Goal: Task Accomplishment & Management: Manage account settings

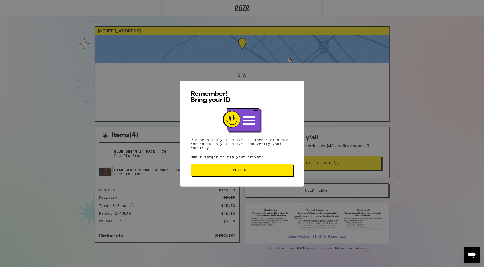
click at [228, 170] on span "Continue" at bounding box center [242, 171] width 94 height 4
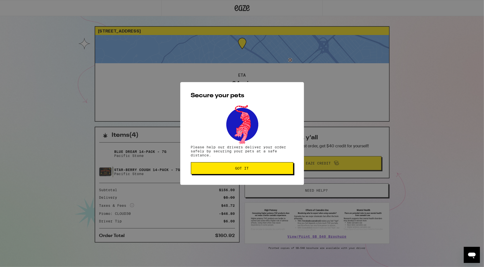
click at [243, 170] on span "Got it" at bounding box center [242, 169] width 14 height 4
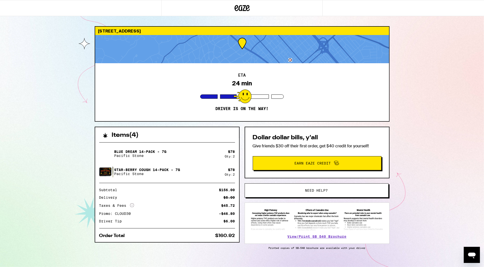
click at [72, 96] on div "20 Hilltop Rd San Mateo 94402 ETA 24 min Driver is on the way! Items ( 4 ) Blue…" at bounding box center [242, 137] width 484 height 275
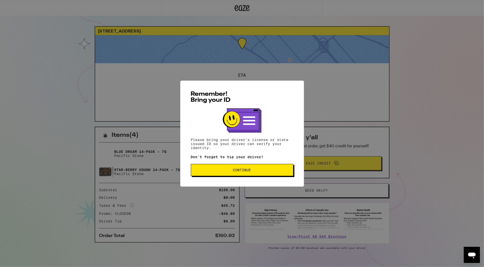
click at [214, 170] on span "Continue" at bounding box center [242, 171] width 94 height 4
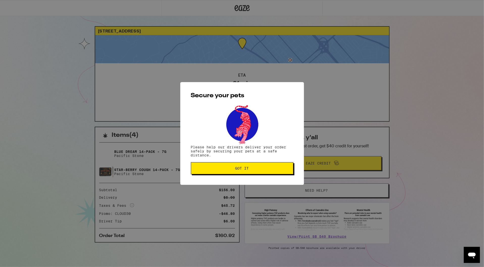
click at [249, 174] on button "Got it" at bounding box center [242, 169] width 102 height 12
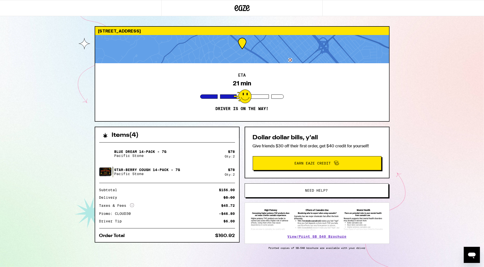
click at [70, 125] on div "20 Hilltop Rd San Mateo 94402 ETA 21 min Driver is on the way! Items ( 4 ) Blue…" at bounding box center [242, 137] width 484 height 275
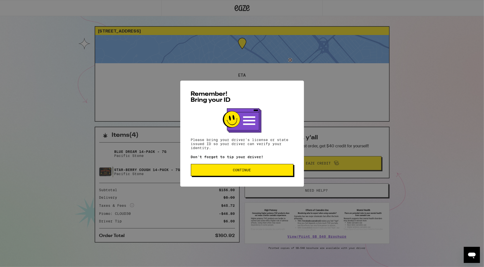
click at [266, 169] on button "Continue" at bounding box center [242, 170] width 102 height 12
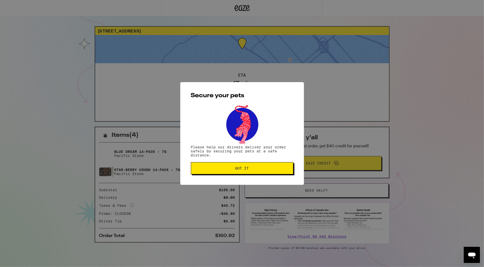
click at [266, 169] on span "Got it" at bounding box center [242, 169] width 94 height 4
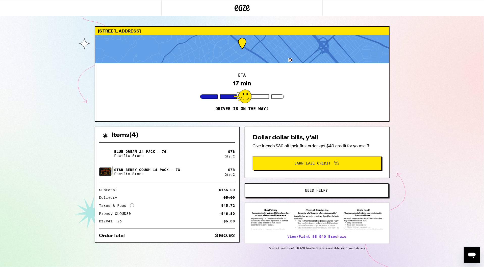
click at [65, 117] on div "20 Hilltop Rd San Mateo 94402 ETA 17 min Driver is on the way! Items ( 4 ) Blue…" at bounding box center [242, 137] width 484 height 275
click at [58, 114] on div "20 Hilltop Rd San Mateo 94402 ETA 17 min Driver is on the way! Items ( 4 ) Blue…" at bounding box center [242, 137] width 484 height 275
click at [28, 160] on div "20 Hilltop Rd San Mateo 94402 ETA 17 min Driver is on the way! Items ( 4 ) Blue…" at bounding box center [242, 137] width 484 height 275
click at [42, 158] on div "20 Hilltop Rd San Mateo 94402 ETA 17 min Driver is on the way! Items ( 4 ) Blue…" at bounding box center [242, 137] width 484 height 275
click at [48, 163] on div "20 Hilltop Rd San Mateo 94402 ETA 17 min Driver is on the way! Items ( 4 ) Blue…" at bounding box center [242, 137] width 484 height 275
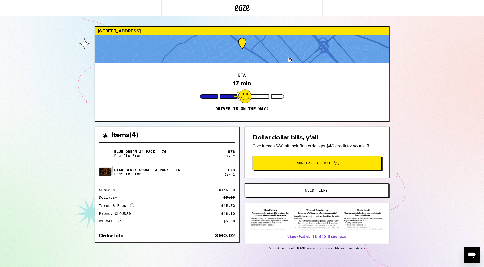
click at [54, 181] on div "20 Hilltop Rd San Mateo 94402 ETA 17 min Driver is on the way! Items ( 4 ) Blue…" at bounding box center [242, 137] width 484 height 275
drag, startPoint x: 224, startPoint y: 215, endPoint x: 234, endPoint y: 215, distance: 10.3
click at [234, 215] on div "-$46.80" at bounding box center [227, 214] width 16 height 4
click at [58, 191] on div "20 Hilltop Rd San Mateo 94402 ETA 17 min Driver is on the way! Items ( 4 ) Blue…" at bounding box center [242, 137] width 484 height 275
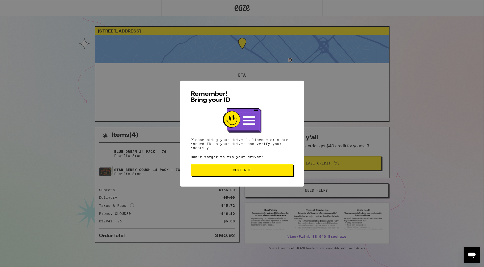
click at [274, 166] on button "Continue" at bounding box center [242, 170] width 102 height 12
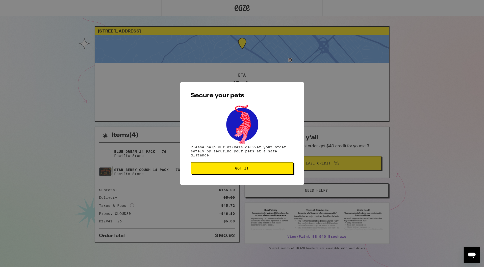
click at [263, 168] on span "Got it" at bounding box center [242, 169] width 94 height 4
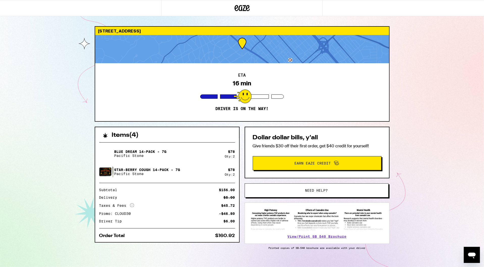
click at [58, 155] on div "20 Hilltop Rd San Mateo 94402 ETA 16 min Driver is on the way! Items ( 4 ) Blue…" at bounding box center [242, 137] width 484 height 275
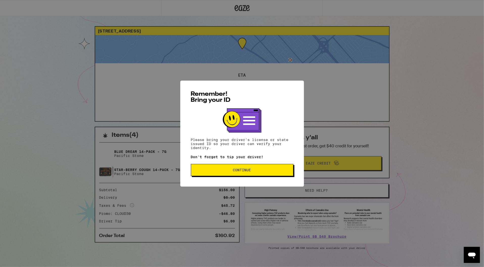
click at [220, 176] on button "Continue" at bounding box center [242, 170] width 102 height 12
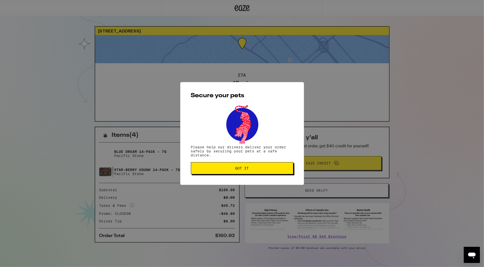
click at [227, 174] on button "Got it" at bounding box center [242, 169] width 102 height 12
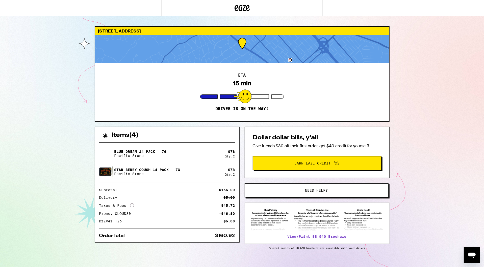
click at [33, 139] on div "20 Hilltop Rd San Mateo 94402 ETA 15 min Driver is on the way! Items ( 4 ) Blue…" at bounding box center [242, 137] width 484 height 275
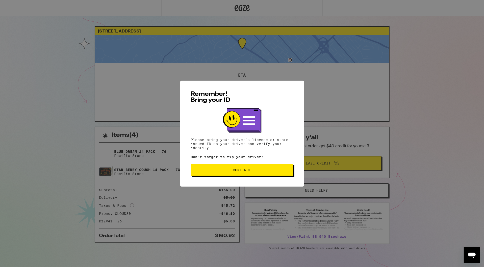
click at [226, 169] on span "Continue" at bounding box center [242, 171] width 94 height 4
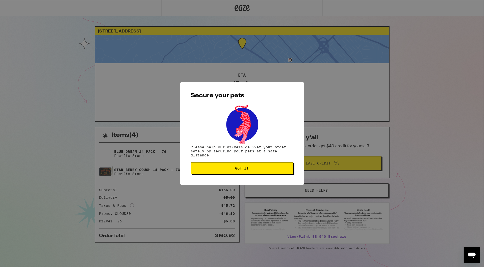
click at [226, 169] on span "Got it" at bounding box center [242, 169] width 94 height 4
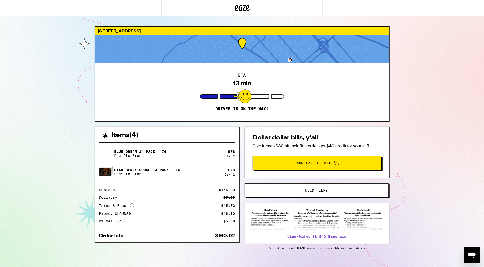
click at [41, 149] on div "[STREET_ADDRESS] ETA 13 min Driver is on the way! Items ( 4 ) Blue Dream 14-Pac…" at bounding box center [242, 137] width 484 height 275
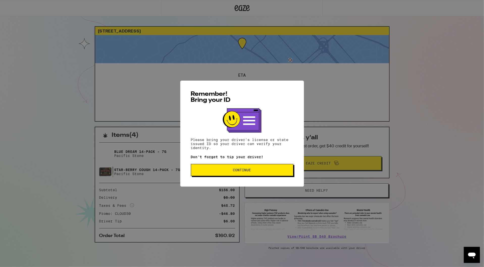
click at [226, 171] on span "Continue" at bounding box center [242, 171] width 94 height 4
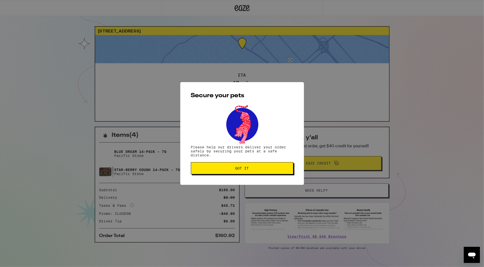
click at [226, 171] on button "Got it" at bounding box center [242, 169] width 102 height 12
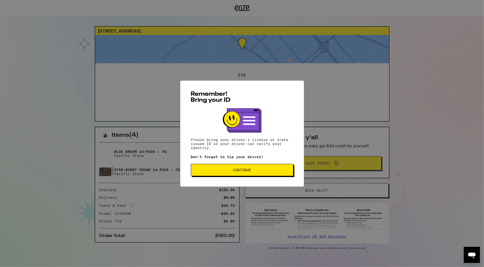
click at [260, 167] on button "Continue" at bounding box center [242, 170] width 102 height 12
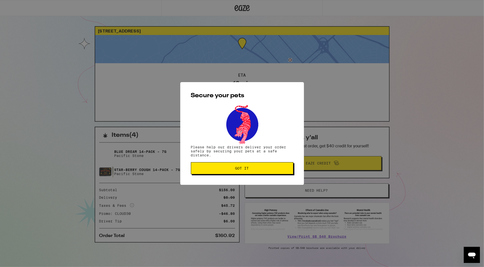
click at [260, 167] on button "Got it" at bounding box center [242, 169] width 102 height 12
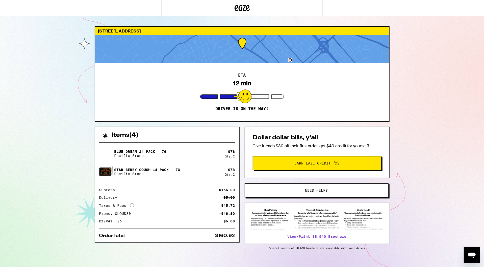
click at [58, 135] on div "20 Hilltop Rd San Mateo 94402 ETA 12 min Driver is on the way! Items ( 4 ) Blue…" at bounding box center [242, 137] width 484 height 275
click at [437, 87] on div "20 Hilltop Rd San Mateo 94402 ETA 12 min Driver is on the way! Items ( 4 ) Blue…" at bounding box center [242, 137] width 484 height 275
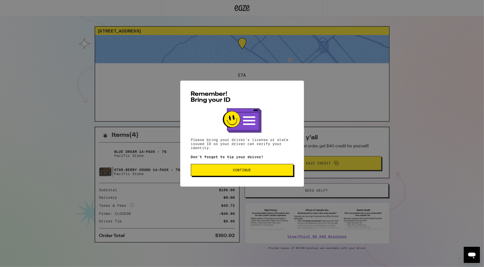
click at [227, 171] on span "Continue" at bounding box center [242, 171] width 94 height 4
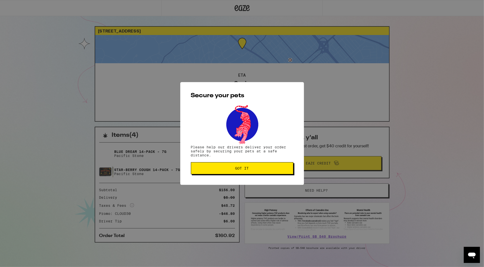
click at [227, 170] on span "Got it" at bounding box center [242, 169] width 94 height 4
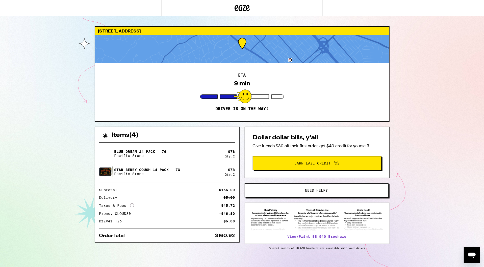
click at [421, 83] on div "[STREET_ADDRESS] 9 min Driver is on the way! Items ( 4 ) Blue Dream 14-Pack - 7…" at bounding box center [242, 137] width 484 height 275
click at [235, 7] on icon at bounding box center [241, 8] width 15 height 9
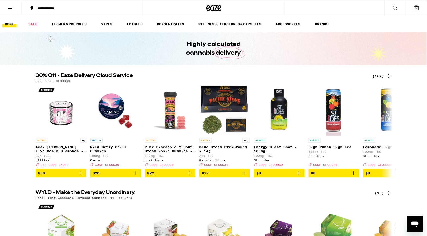
click at [13, 7] on line at bounding box center [10, 7] width 5 height 0
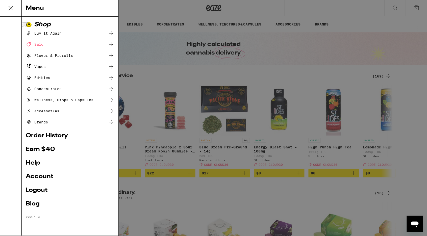
click at [36, 174] on link "Account" at bounding box center [70, 177] width 89 height 6
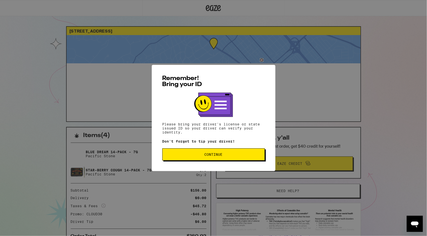
click at [188, 158] on button "Continue" at bounding box center [213, 154] width 102 height 12
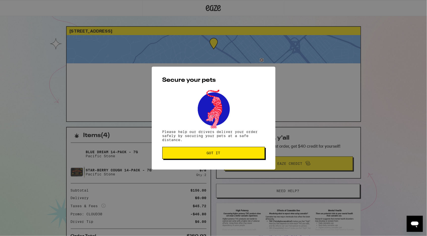
click at [188, 158] on button "Got it" at bounding box center [213, 153] width 102 height 12
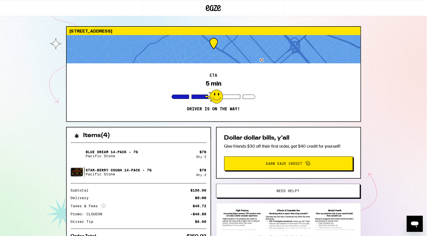
click at [208, 9] on icon at bounding box center [213, 8] width 15 height 9
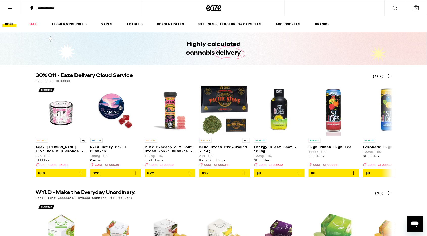
click at [9, 9] on icon at bounding box center [11, 8] width 6 height 6
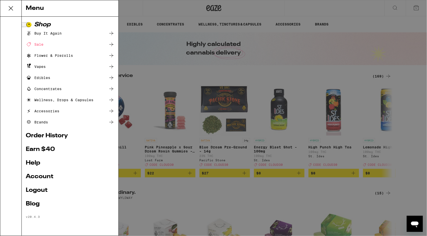
click at [10, 7] on div "Menu Shop Buy It Again Sale Flower & Prerolls Vapes Edibles Concentrates Wellne…" at bounding box center [213, 118] width 427 height 236
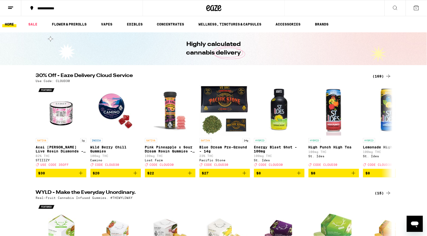
click at [10, 7] on icon at bounding box center [11, 8] width 6 height 6
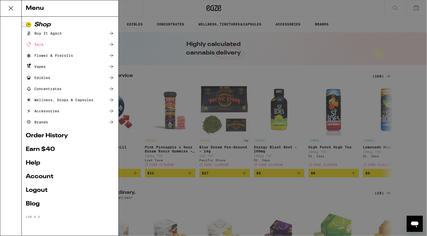
click at [35, 177] on link "Account" at bounding box center [70, 177] width 89 height 6
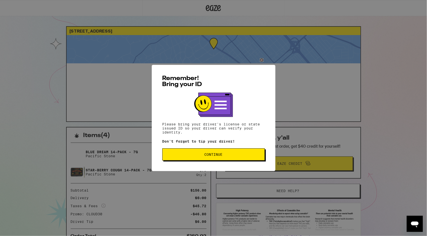
click at [184, 155] on span "Continue" at bounding box center [214, 155] width 94 height 4
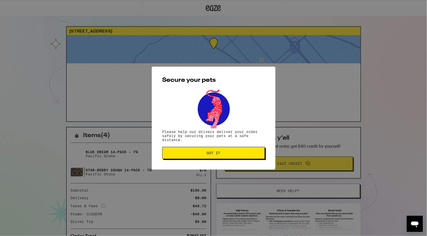
click at [184, 155] on span "Got it" at bounding box center [214, 153] width 94 height 4
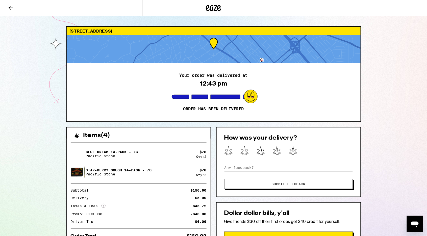
click at [10, 109] on div "20 Hilltop Rd San Mateo 94402 Your order was delivered at 12:43 pm Order has be…" at bounding box center [213, 175] width 427 height 350
click at [203, 79] on div "Your order was delivered at 12:43 pm Order has been delivered" at bounding box center [214, 92] width 294 height 58
click at [14, 7] on button at bounding box center [10, 8] width 21 height 16
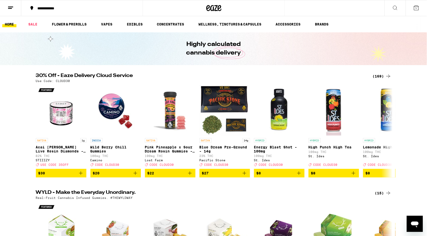
click at [13, 7] on icon at bounding box center [11, 8] width 6 height 6
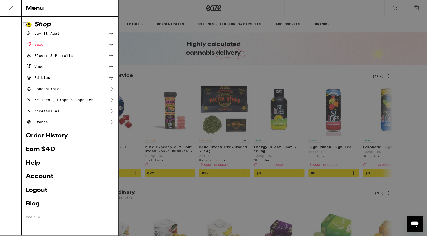
click at [46, 176] on link "Account" at bounding box center [70, 177] width 89 height 6
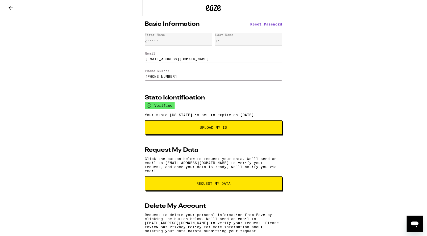
click at [183, 40] on div "First Name Z*****" at bounding box center [178, 39] width 67 height 12
click at [105, 65] on div "Basic Information Reset Password First Name Z***** Last Name T* Email derektu7@…" at bounding box center [213, 139] width 427 height 247
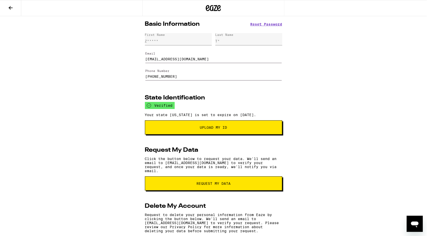
click at [116, 112] on div "Basic Information Reset Password First Name Z***** Last Name T* Email derektu7@…" at bounding box center [213, 139] width 427 height 247
click at [194, 129] on span "Upload My ID" at bounding box center [213, 128] width 102 height 4
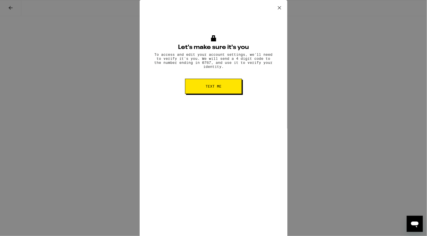
click at [203, 90] on button "Text me" at bounding box center [213, 86] width 57 height 15
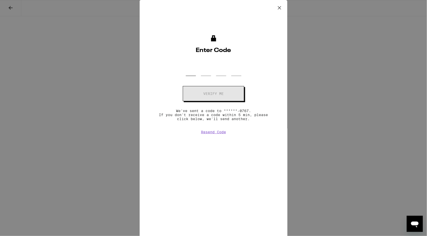
click at [191, 74] on input "OTP Code" at bounding box center [191, 68] width 10 height 15
click at [192, 70] on input "OTP Code" at bounding box center [191, 68] width 10 height 15
type input "2"
type input "3"
type input "1"
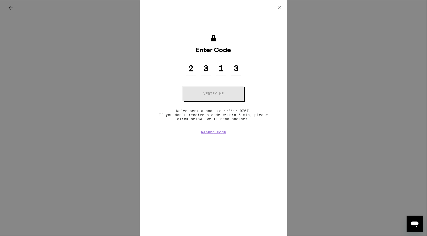
type input "3"
click at [213, 93] on button "Verify me" at bounding box center [213, 93] width 61 height 15
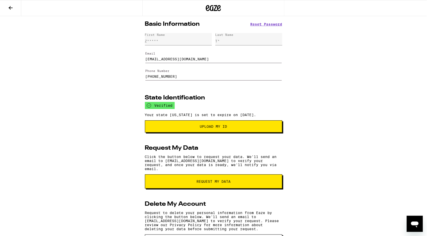
click at [227, 125] on button "Upload my ID" at bounding box center [213, 126] width 137 height 12
click at [189, 128] on span "Upload my ID" at bounding box center [213, 127] width 129 height 4
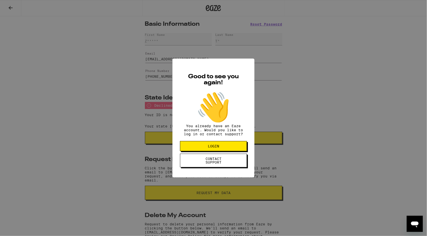
click at [218, 148] on span "LOGIN" at bounding box center [213, 146] width 11 height 4
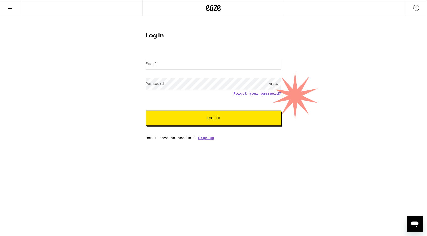
type input "derektu7@gmail.com"
click at [213, 118] on button "Log In" at bounding box center [213, 118] width 135 height 15
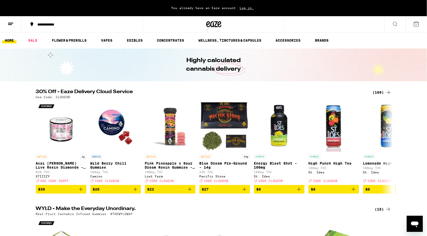
click at [244, 8] on span "Log in." at bounding box center [247, 7] width 18 height 3
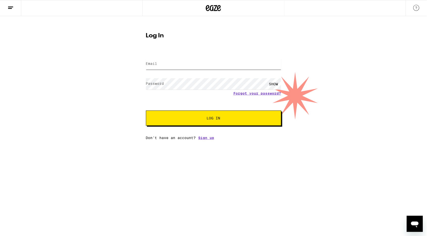
type input "derektu7@gmail.com"
click at [193, 118] on span "Log In" at bounding box center [213, 118] width 94 height 4
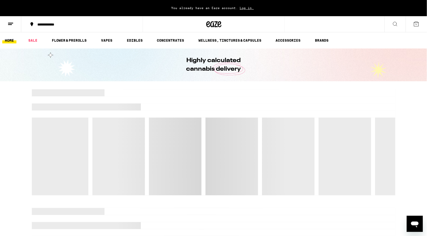
click at [10, 22] on icon at bounding box center [11, 24] width 6 height 6
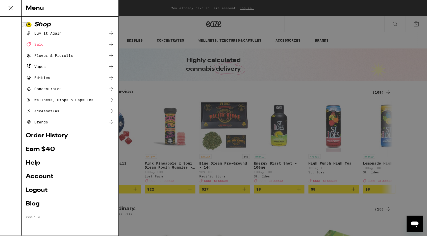
click at [41, 177] on link "Account" at bounding box center [70, 177] width 89 height 6
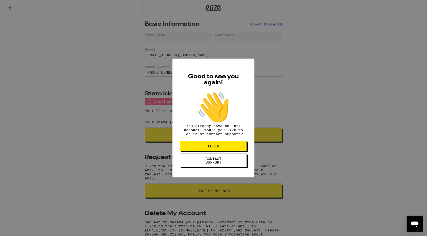
click at [129, 137] on div "Good to see you again! 👋 You already have an Eaze account. Would you like to lo…" at bounding box center [213, 118] width 427 height 236
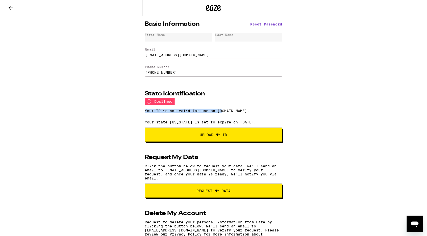
drag, startPoint x: 144, startPoint y: 113, endPoint x: 223, endPoint y: 112, distance: 79.0
click at [223, 112] on div "Basic Information Reset Password First Name Last Name Email derektu7@gmail.com …" at bounding box center [213, 143] width 145 height 254
click at [201, 112] on div "Your ID is not valid for use on Eaze.com." at bounding box center [213, 110] width 137 height 11
drag, startPoint x: 189, startPoint y: 112, endPoint x: 228, endPoint y: 112, distance: 39.1
click at [228, 112] on div "Your ID is not valid for use on Eaze.com." at bounding box center [213, 110] width 137 height 11
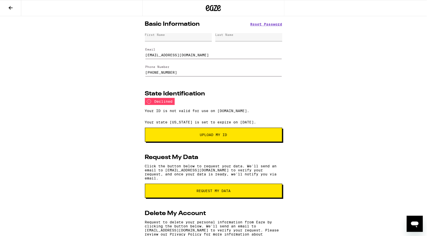
click at [222, 112] on div "Your ID is not valid for use on Eaze.com." at bounding box center [213, 110] width 137 height 11
drag, startPoint x: 164, startPoint y: 112, endPoint x: 208, endPoint y: 112, distance: 44.4
click at [208, 112] on div "Your ID is not valid for use on Eaze.com." at bounding box center [213, 110] width 137 height 11
drag, startPoint x: 161, startPoint y: 95, endPoint x: 223, endPoint y: 94, distance: 61.3
click at [223, 94] on div "State Identification" at bounding box center [213, 94] width 137 height 6
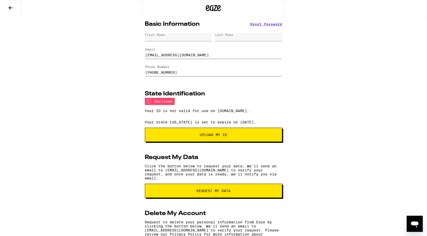
click at [185, 94] on h2 "State Identification" at bounding box center [175, 94] width 60 height 6
drag, startPoint x: 149, startPoint y: 96, endPoint x: 209, endPoint y: 96, distance: 60.6
click at [209, 96] on div "State Identification" at bounding box center [213, 94] width 137 height 6
click at [187, 96] on h2 "State Identification" at bounding box center [175, 94] width 60 height 6
click at [162, 37] on div "First Name" at bounding box center [178, 37] width 67 height 8
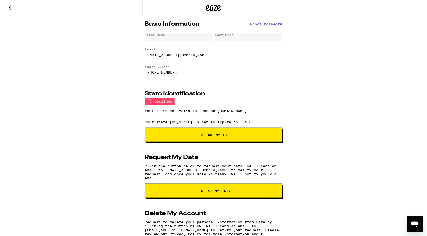
click at [105, 93] on div "Basic Information Reset Password First Name Last Name Email derektu7@gmail.com …" at bounding box center [213, 143] width 427 height 254
click at [65, 106] on div "Basic Information Reset Password First Name Last Name Email derektu7@gmail.com …" at bounding box center [213, 143] width 427 height 254
click at [181, 56] on input "derektu7@gmail.com" at bounding box center [213, 52] width 136 height 14
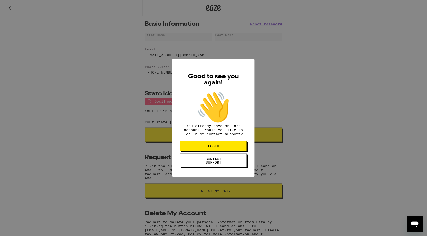
drag, startPoint x: 206, startPoint y: 160, endPoint x: 150, endPoint y: 151, distance: 56.8
click at [122, 151] on div "Good to see you again! 👋 You already have an Eaze account. Would you like to lo…" at bounding box center [213, 118] width 427 height 236
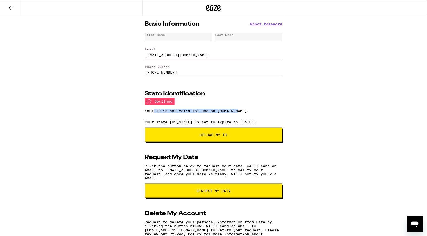
drag, startPoint x: 154, startPoint y: 112, endPoint x: 245, endPoint y: 111, distance: 91.1
click at [245, 111] on div "Your ID is not valid for use on Eaze.com." at bounding box center [213, 110] width 137 height 11
click at [182, 111] on div "Your ID is not valid for use on Eaze.com." at bounding box center [213, 110] width 137 height 11
drag, startPoint x: 144, startPoint y: 112, endPoint x: 262, endPoint y: 112, distance: 117.8
click at [262, 112] on div "Your ID is not valid for use on Eaze.com." at bounding box center [213, 110] width 137 height 11
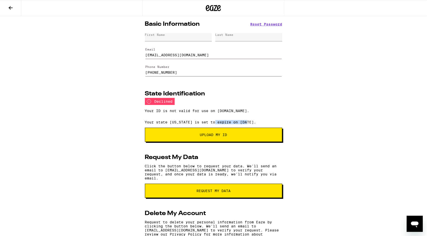
drag, startPoint x: 216, startPoint y: 123, endPoint x: 254, endPoint y: 123, distance: 37.6
click at [254, 123] on p "Your state ID is set to expire on 09/18/2023." at bounding box center [213, 122] width 137 height 4
click at [214, 115] on div "Your ID is not valid for use on Eaze.com." at bounding box center [213, 110] width 137 height 11
click at [185, 156] on h2 "Request My Data" at bounding box center [171, 157] width 53 height 6
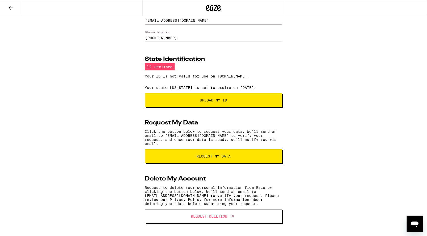
scroll to position [38, 0]
click at [213, 132] on p "Click the button below to request your data. We'll send an email to [EMAIL_ADDR…" at bounding box center [213, 137] width 137 height 16
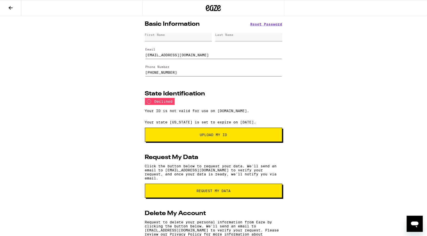
scroll to position [0, 0]
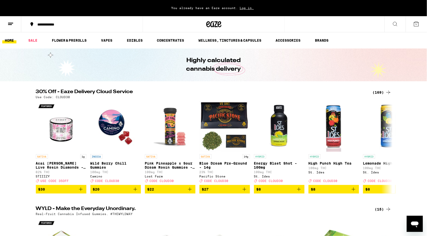
click at [248, 9] on span "Log in." at bounding box center [247, 7] width 18 height 3
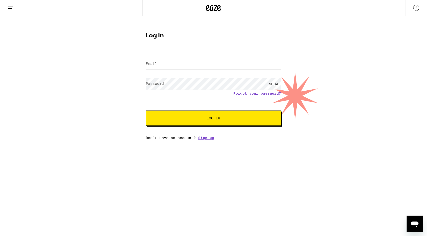
type input "wondering1234567@gmail.com"
click at [222, 67] on input "wondering1234567@gmail.com" at bounding box center [213, 63] width 135 height 11
type input "derektu7@gmail.com"
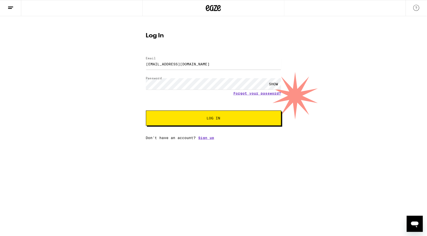
click at [202, 122] on button "Log In" at bounding box center [213, 118] width 135 height 15
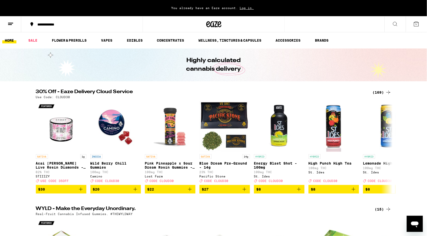
click at [13, 24] on icon at bounding box center [11, 24] width 6 height 6
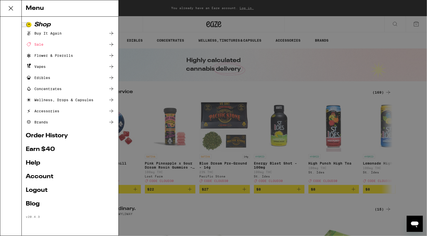
click at [47, 175] on link "Account" at bounding box center [70, 177] width 89 height 6
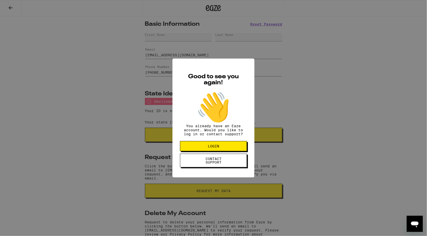
click at [211, 163] on span "CONTACT SUPPORT" at bounding box center [213, 160] width 26 height 7
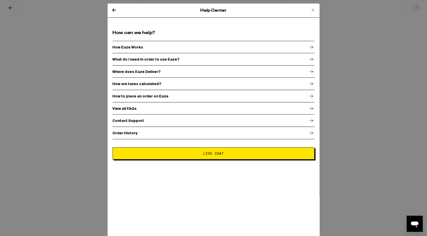
click at [165, 148] on button "Live Chat" at bounding box center [214, 153] width 202 height 12
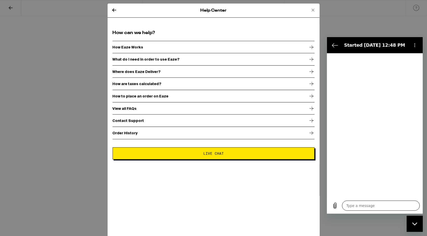
type textarea "x"
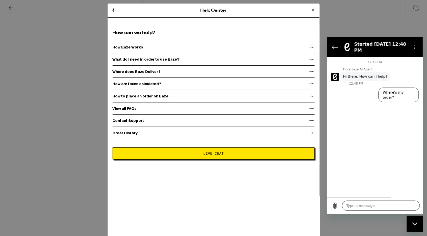
click at [351, 207] on textarea at bounding box center [381, 205] width 78 height 10
type textarea "H"
type textarea "x"
type textarea "Hi"
type textarea "x"
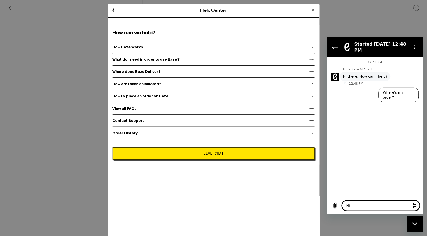
type textarea "Hi"
type textarea "x"
type textarea "Hi n"
type textarea "x"
type textarea "Hi ne"
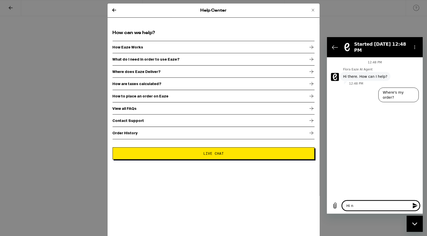
type textarea "x"
type textarea "Hi n"
type textarea "x"
type textarea "Hi ne"
type textarea "x"
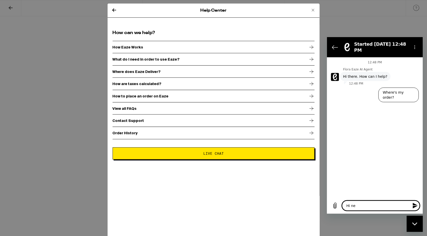
type textarea "Hi nee"
type textarea "x"
type textarea "Hi need"
type textarea "x"
type textarea "Hi need"
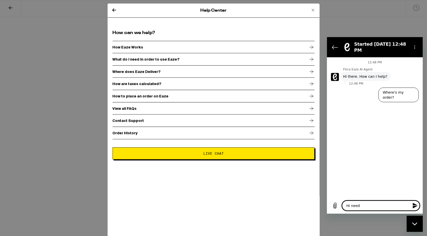
type textarea "x"
type textarea "Hi need t"
type textarea "x"
type textarea "Hi need to"
type textarea "x"
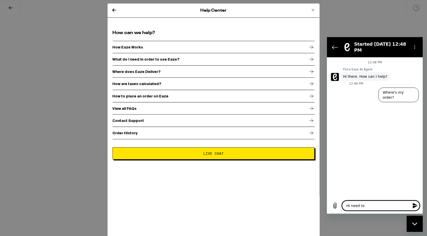
type textarea "Hi need to"
type textarea "x"
type textarea "Hi need to v"
type textarea "x"
type textarea "Hi need to ve"
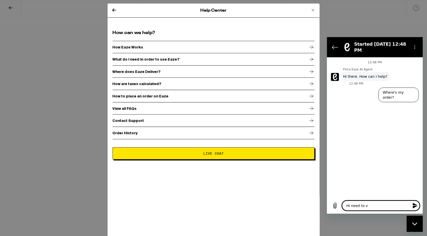
type textarea "x"
type textarea "Hi need to ver"
type textarea "x"
type textarea "Hi need to veri"
type textarea "x"
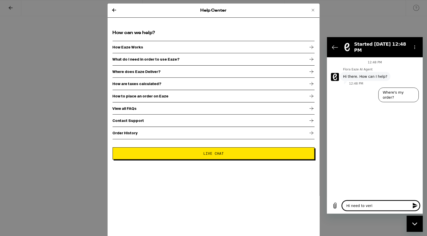
type textarea "Hi need to verif"
type textarea "x"
type textarea "Hi need to verify"
type textarea "x"
type textarea "Hi need to verify"
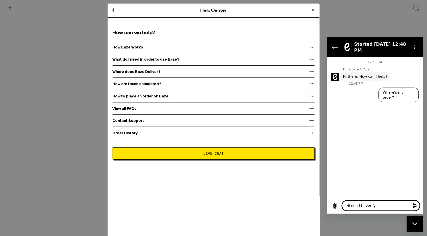
type textarea "x"
type textarea "Hi need to verify m"
type textarea "x"
type textarea "Hi need to verify my"
type textarea "x"
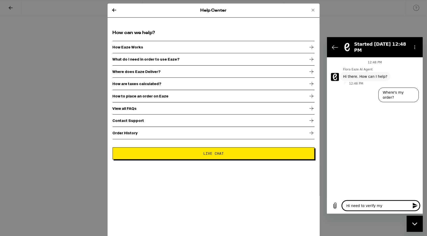
type textarea "Hi need to verify my"
type textarea "x"
type textarea "Hi need to verify my I"
type textarea "x"
type textarea "Hi need to verify my ID"
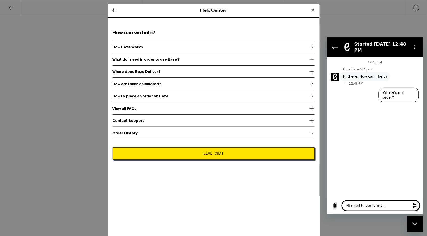
type textarea "x"
type textarea "Hi need to verify my I"
type textarea "x"
type textarea "Hi need to verify my"
type textarea "x"
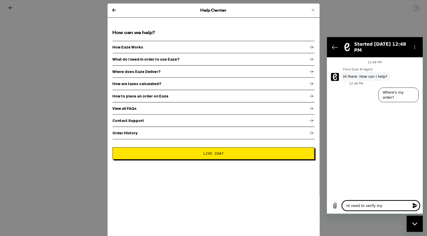
type textarea "Hi need to verify my n"
type textarea "x"
type textarea "Hi need to verify my ne"
type textarea "x"
type textarea "Hi need to verify my new"
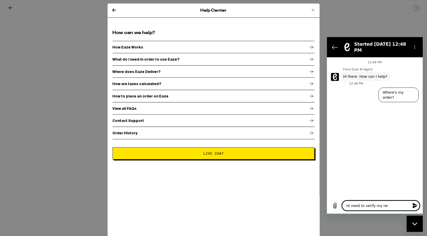
type textarea "x"
type textarea "Hi need to verify my new"
type textarea "x"
type textarea "Hi need to verify my new I"
type textarea "x"
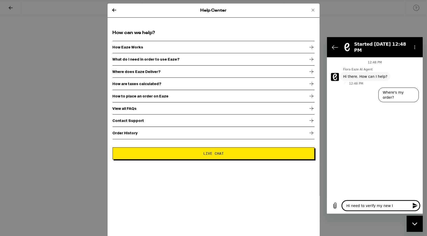
type textarea "Hi need to verify my new ID"
type textarea "x"
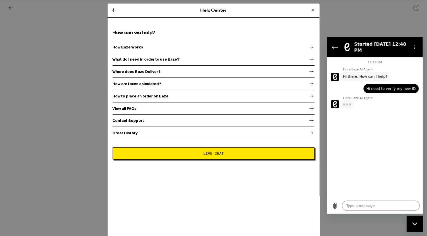
click at [359, 76] on span "Hi there. How can I help?" at bounding box center [365, 76] width 44 height 5
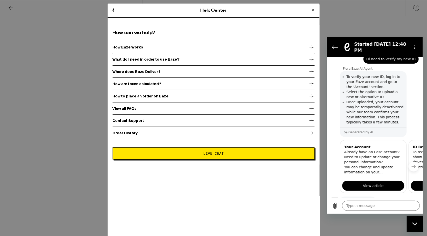
scroll to position [59, 0]
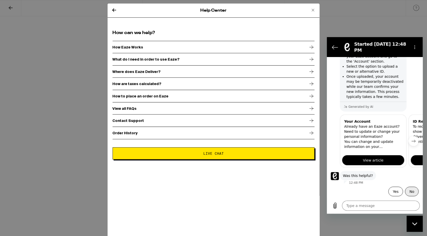
click at [408, 189] on button "No" at bounding box center [412, 191] width 14 height 10
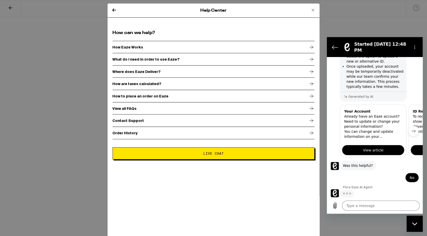
scroll to position [103, 0]
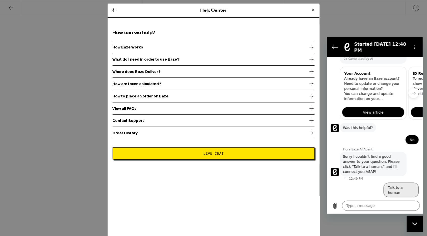
click at [393, 191] on button "Talk to a human" at bounding box center [400, 189] width 35 height 15
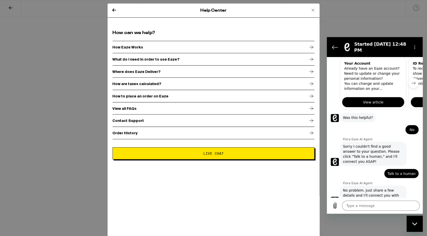
scroll to position [130, 0]
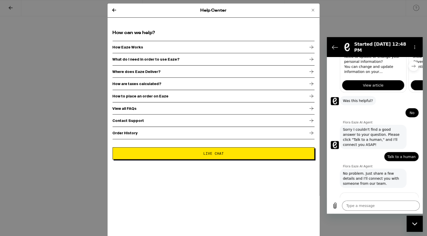
type textarea "x"
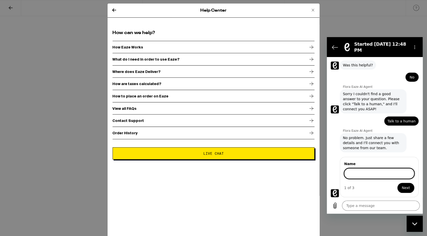
click at [353, 178] on input "Name" at bounding box center [379, 173] width 70 height 11
click at [367, 173] on input "Name" at bounding box center [379, 173] width 70 height 11
type input "Zongda Tu"
click at [406, 184] on button "Next" at bounding box center [405, 188] width 17 height 10
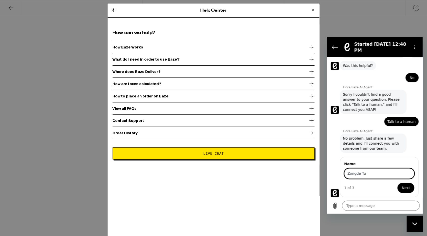
type textarea "x"
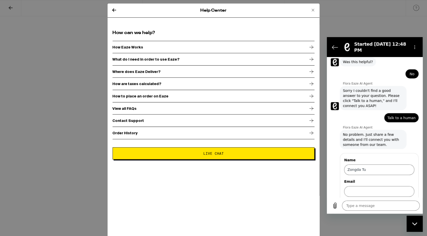
scroll to position [190, 0]
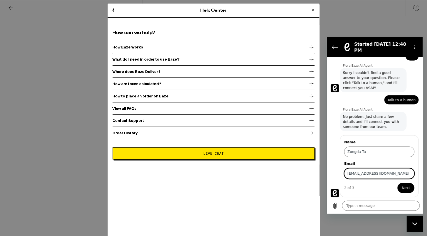
type input "derektu7@gmail.com"
click at [405, 187] on button "Next" at bounding box center [405, 188] width 17 height 10
type textarea "x"
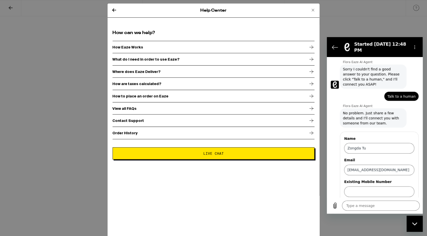
scroll to position [212, 0]
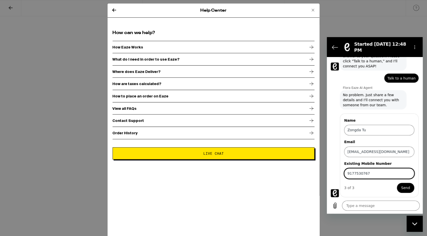
type input "9177530767"
click at [409, 189] on button "Send" at bounding box center [405, 188] width 17 height 10
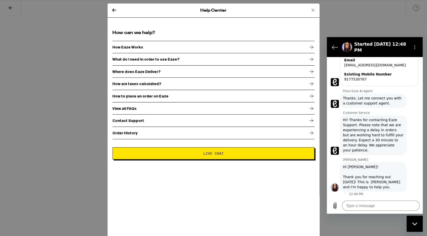
scroll to position [290, 0]
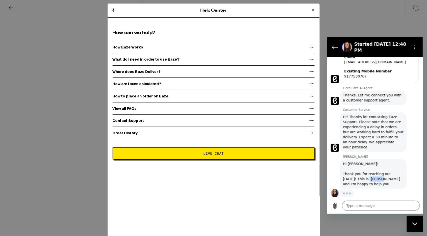
type textarea "x"
drag, startPoint x: 367, startPoint y: 182, endPoint x: 378, endPoint y: 182, distance: 10.9
click at [378, 182] on div "Hi Derek! Thank you for reaching out today! This is Natalia A. and I'm happy to…" at bounding box center [373, 173] width 61 height 25
copy div "Natalia A. and I'm happy to help you."
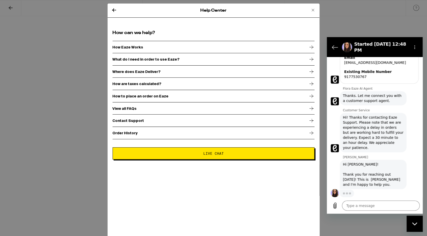
click at [376, 180] on div "Hi Derek! Thank you for reaching out today! This is Natalia A. and I'm happy to…" at bounding box center [373, 174] width 61 height 25
drag, startPoint x: 378, startPoint y: 179, endPoint x: 367, endPoint y: 179, distance: 11.1
click at [367, 179] on div "Hi Derek! Thank you for reaching out today! This is Natalia A. and I'm happy to…" at bounding box center [373, 174] width 61 height 25
copy div "Natalia"
click at [365, 205] on textarea at bounding box center [381, 205] width 78 height 10
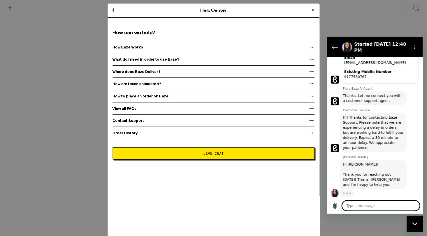
type textarea "H"
type textarea "x"
type textarea "Hi"
type textarea "x"
type textarea "Hi"
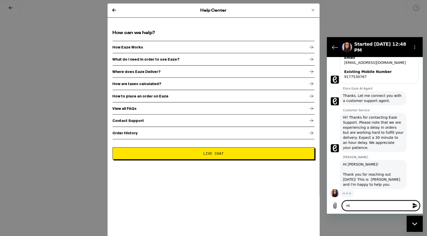
type textarea "x"
paste textarea "Natalia"
type textarea "Hi Natalia"
type textarea "x"
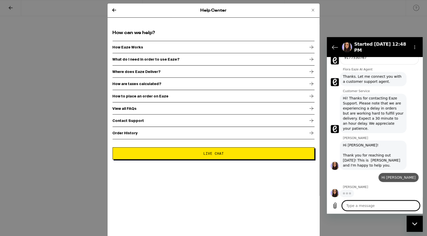
type textarea "x"
type textarea "I"
type textarea "x"
type textarea "I"
type textarea "x"
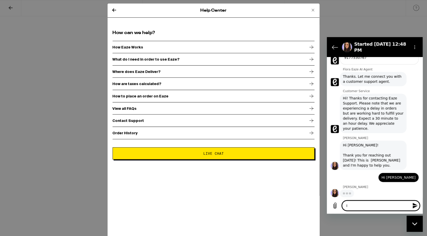
type textarea "I p"
type textarea "x"
type textarea "I"
type textarea "x"
type textarea "I"
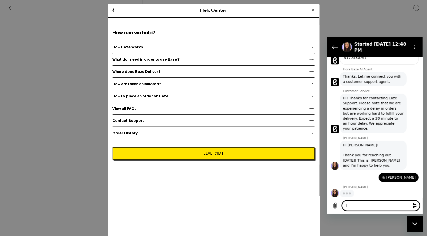
type textarea "x"
type textarea "I"
type textarea "x"
type textarea "I u"
type textarea "x"
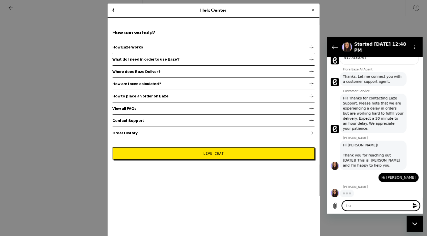
type textarea "I up"
type textarea "x"
type textarea "I upl"
type textarea "x"
type textarea "I uplo"
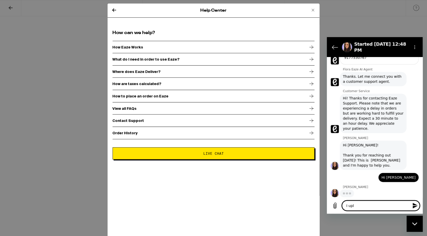
type textarea "x"
type textarea "I uploa"
type textarea "x"
type textarea "I upload"
type textarea "x"
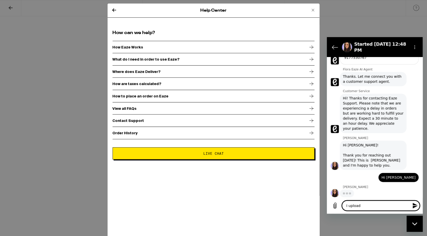
type textarea "I uploade"
type textarea "x"
type textarea "I uploaded"
type textarea "x"
type textarea "I uploaded"
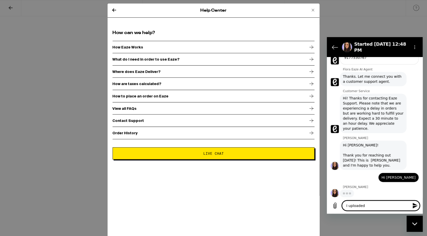
type textarea "x"
type textarea "I uploaded m"
type textarea "x"
type textarea "I uploaded my"
type textarea "x"
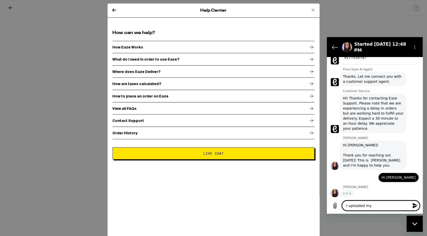
type textarea "I uploaded my"
type textarea "x"
type textarea "I uploaded my n"
type textarea "x"
type textarea "I uploaded my ne"
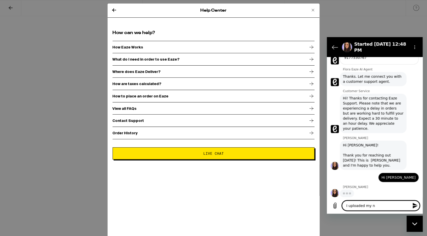
type textarea "x"
type textarea "I uploaded my new"
type textarea "x"
type textarea "I uploaded my new"
type textarea "x"
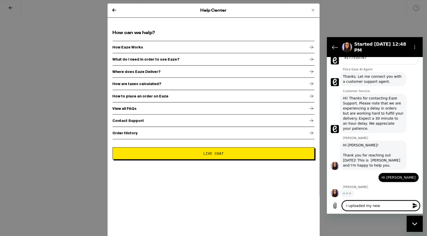
type textarea "I uploaded my new I"
type textarea "x"
type textarea "I uploaded my new ID"
type textarea "x"
type textarea "I uploaded my new ID"
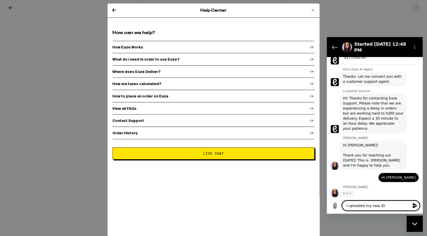
type textarea "x"
type textarea "I uploaded my new ID b"
type textarea "x"
type textarea "I uploaded my new ID bu"
type textarea "x"
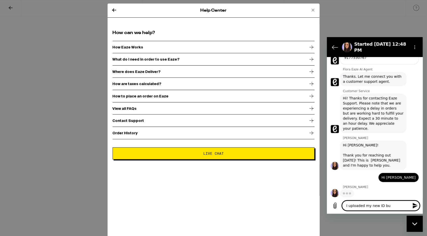
type textarea "I uploaded my new ID but"
type textarea "x"
type textarea "I uploaded my new ID but"
type textarea "x"
type textarea "I uploaded my new ID but i"
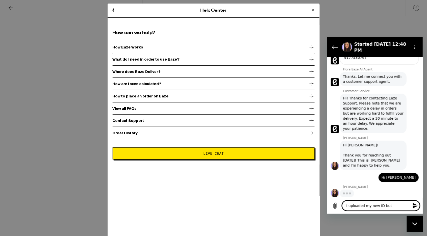
type textarea "x"
type textarea "I uploaded my new ID but it"
type textarea "x"
type textarea "I uploaded my new ID but it"
type textarea "x"
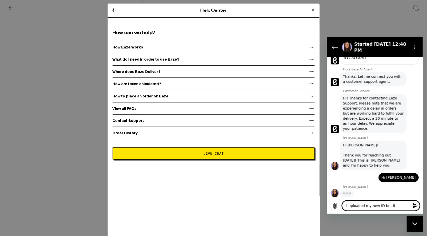
type textarea "I uploaded my new ID but it s"
type textarea "x"
type textarea "I uploaded my new ID but it sa"
type textarea "x"
type textarea "I uploaded my new ID but it say"
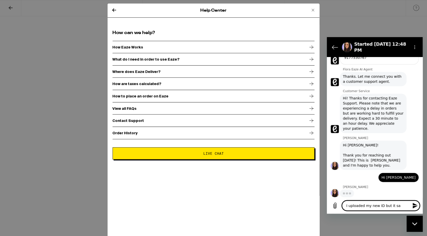
type textarea "x"
type textarea "I uploaded my new ID but it says"
type textarea "x"
type textarea "I uploaded my new ID but it says"
type textarea "x"
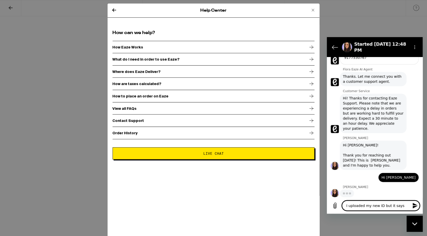
type textarea "I uploaded my new ID but it says v"
type textarea "x"
type textarea "I uploaded my new ID but it says ve"
type textarea "x"
type textarea "I uploaded my new ID but it says ver"
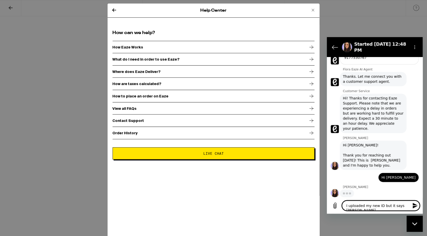
type textarea "x"
type textarea "I uploaded my new ID but it says veri"
type textarea "x"
type textarea "I uploaded my new ID but it says verif"
type textarea "x"
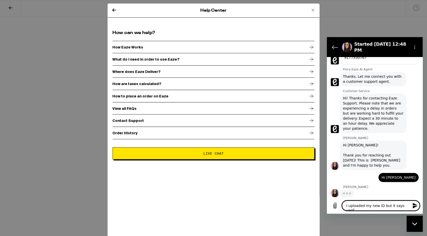
type textarea "I uploaded my new ID but it says verifi"
type textarea "x"
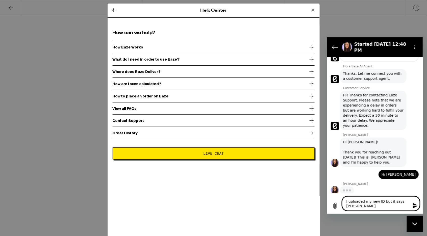
type textarea "I uploaded my new ID but it says verif"
type textarea "x"
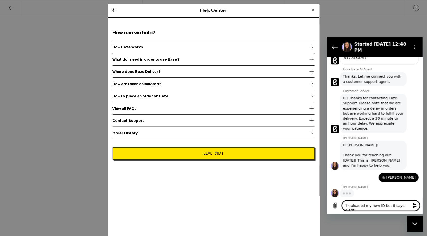
scroll to position [2, 0]
type textarea "I uploaded my new ID but it says veri"
type textarea "x"
type textarea "I uploaded my new ID but it says ver"
type textarea "x"
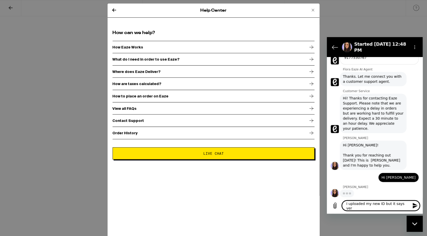
type textarea "I uploaded my new ID but it says ve"
type textarea "x"
type textarea "I uploaded my new ID but it says v"
type textarea "x"
type textarea "I uploaded my new ID but it says"
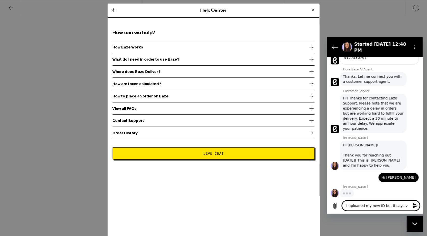
type textarea "x"
type textarea "I uploaded my new ID but it says s"
type textarea "x"
type textarea "I uploaded my new ID but it says st"
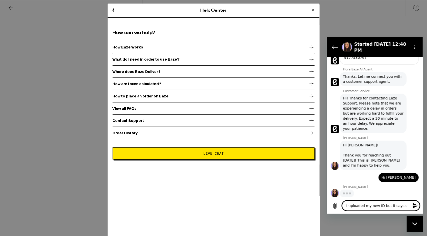
type textarea "x"
type textarea "I uploaded my new ID but it says sta"
type textarea "x"
type textarea "I uploaded my new ID but it says stat"
type textarea "x"
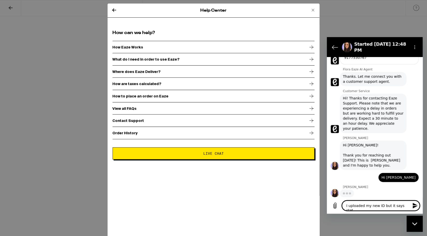
type textarea "I uploaded my new ID but it says state"
type textarea "x"
type textarea "I uploaded my new ID but it says state"
type textarea "x"
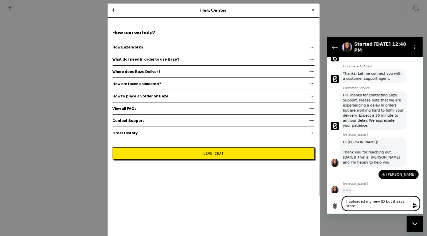
type textarea "I uploaded my new ID but it says state i"
type textarea "x"
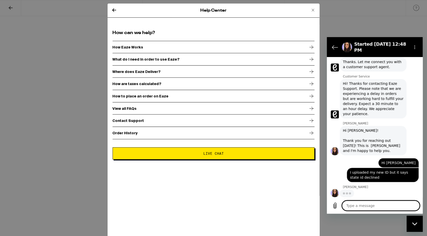
click at [356, 140] on div "Hi Derek! Thank you for reaching out today! This is Natalia A. and I'm happy to…" at bounding box center [373, 140] width 61 height 25
click at [370, 104] on span "Hi! Thanks for contacting Eaze Support. Please note that we are experiencing a …" at bounding box center [373, 98] width 61 height 35
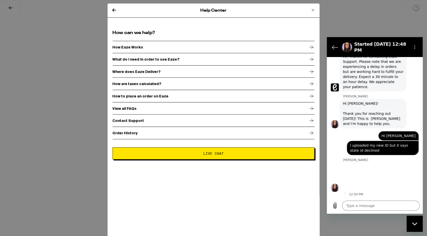
scroll to position [353, 0]
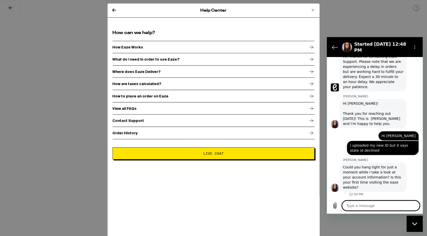
click at [354, 203] on textarea at bounding box center [381, 205] width 78 height 10
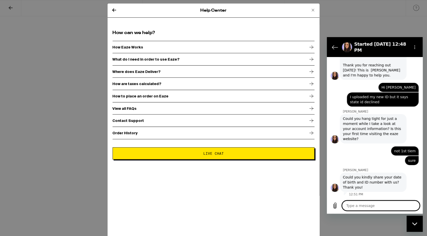
scroll to position [401, 0]
click at [384, 206] on textarea at bounding box center [381, 205] width 78 height 10
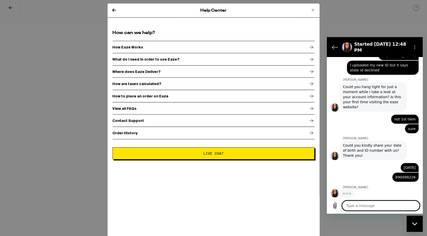
scroll to position [433, 0]
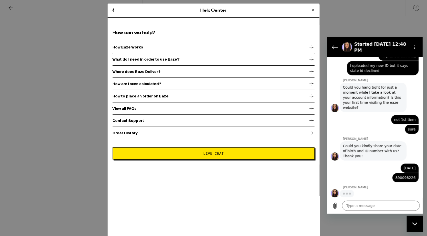
click at [377, 93] on span "Could you hang tight for just a moment while I take a look at your account info…" at bounding box center [372, 97] width 58 height 24
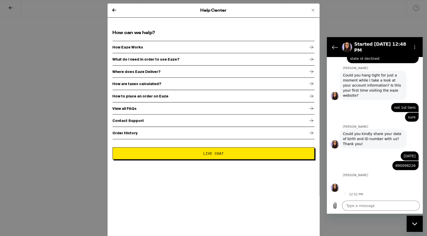
scroll to position [445, 0]
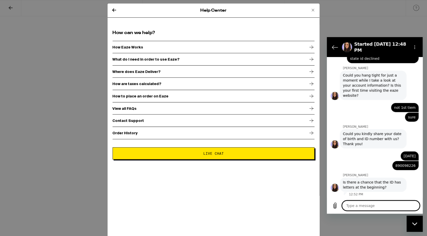
click at [369, 204] on textarea at bounding box center [381, 205] width 78 height 10
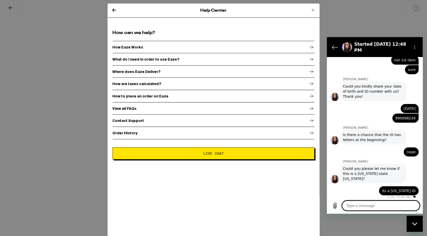
scroll to position [490, 0]
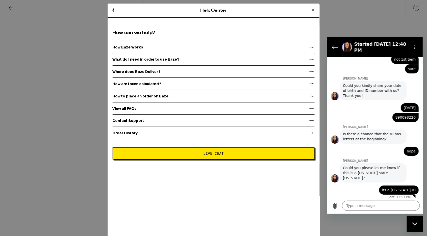
click at [373, 138] on span "Is there a chance that the ID has letters at the beginning?" at bounding box center [372, 136] width 58 height 9
click at [365, 138] on span "Is there a chance that the ID has letters at the beginning?" at bounding box center [372, 136] width 58 height 9
click at [376, 137] on span "Is there a chance that the ID has letters at the beginning?" at bounding box center [372, 136] width 58 height 9
click at [370, 139] on div "Is there a chance that the ID has letters at the beginning?" at bounding box center [373, 136] width 61 height 10
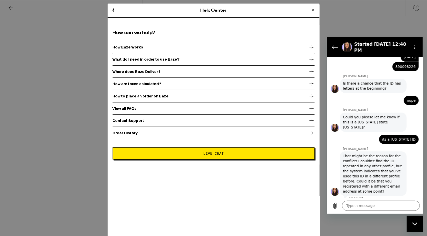
scroll to position [542, 0]
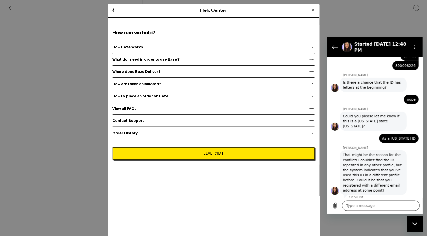
click at [364, 204] on textarea at bounding box center [381, 205] width 78 height 10
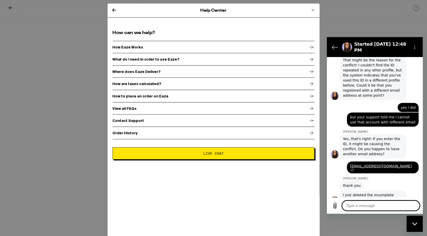
scroll to position [648, 0]
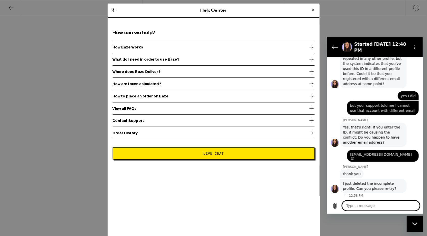
click at [362, 182] on span "I just deleted the incomplete profile. Can you please re-try?" at bounding box center [373, 186] width 61 height 10
click at [367, 182] on span "I just deleted the incomplete profile. Can you please re-try?" at bounding box center [373, 186] width 61 height 10
click at [369, 205] on textarea at bounding box center [381, 205] width 78 height 10
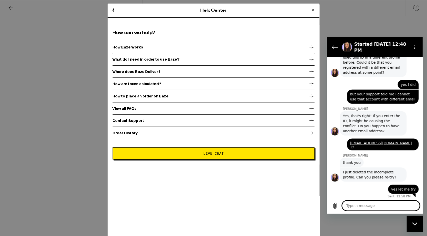
scroll to position [661, 0]
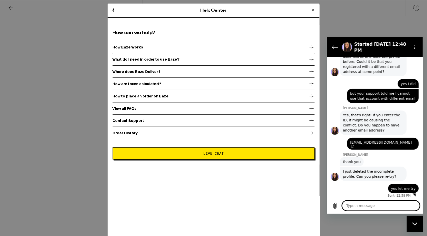
click at [359, 206] on textarea at bounding box center [381, 205] width 78 height 10
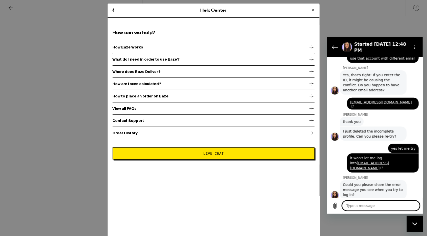
scroll to position [702, 0]
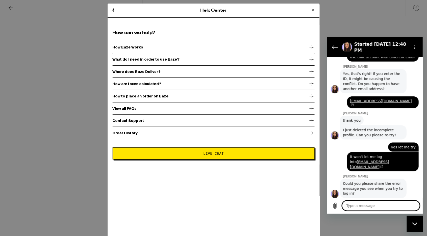
click at [361, 205] on textarea at bounding box center [381, 205] width 78 height 10
click at [402, 204] on textarea "After I log in, the page says:" at bounding box center [381, 205] width 78 height 10
paste textarea
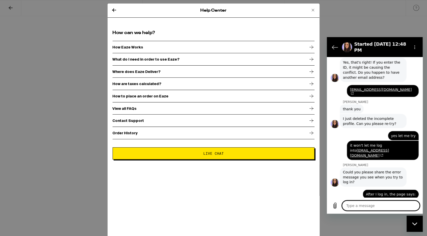
scroll to position [714, 0]
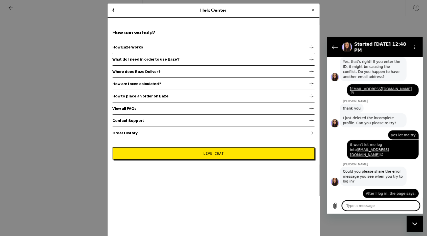
click at [360, 206] on textarea at bounding box center [381, 205] width 78 height 10
paste textarea "Y"
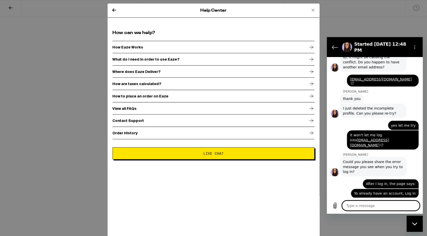
scroll to position [734, 0]
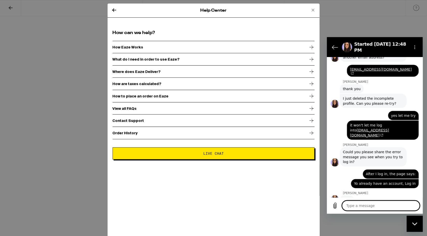
paste textarea "You already have an Eaze account. Would you like to log in or contact support?"
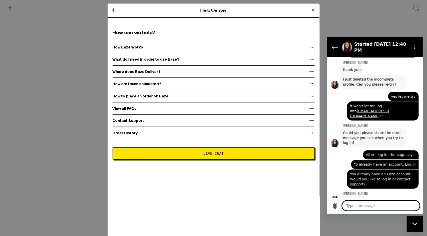
click at [362, 206] on textarea at bounding box center [381, 205] width 78 height 10
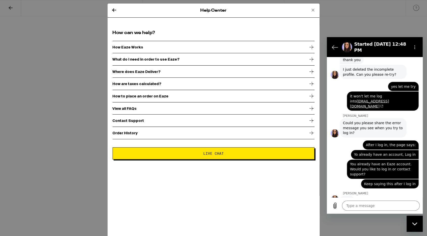
click at [343, 152] on div "says: Yo already have an account, Log in" at bounding box center [373, 154] width 92 height 10
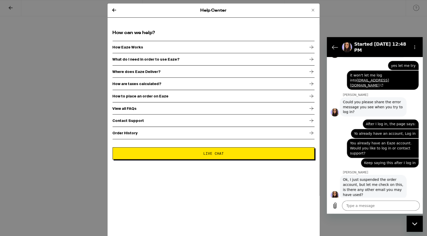
scroll to position [785, 0]
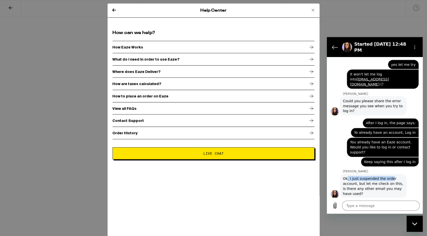
drag, startPoint x: 346, startPoint y: 172, endPoint x: 391, endPoint y: 172, distance: 44.4
click at [391, 176] on span "Ok, I just suspended the order account, but let me check on this, is there any …" at bounding box center [373, 186] width 61 height 20
click at [378, 176] on span "Ok, I just suspended the order account, but let me check on this, is there any …" at bounding box center [373, 186] width 61 height 20
drag, startPoint x: 355, startPoint y: 171, endPoint x: 380, endPoint y: 171, distance: 24.7
click at [380, 176] on span "Ok, I just suspended the order account, but let me check on this, is there any …" at bounding box center [373, 186] width 61 height 20
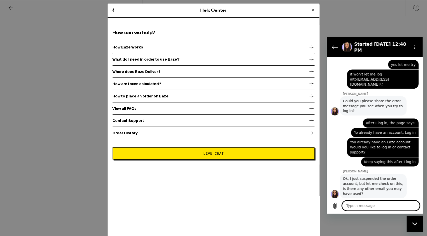
click at [363, 204] on textarea at bounding box center [381, 205] width 78 height 10
click at [366, 206] on textarea at bounding box center [381, 205] width 78 height 10
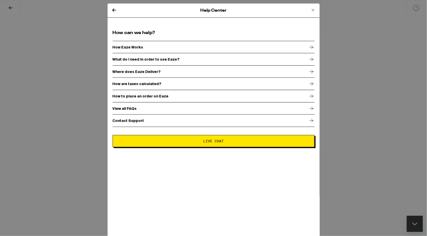
scroll to position [806, 0]
click at [368, 162] on div "Help Center How can we help? How Eaze Works What do I need in order to use Eaze…" at bounding box center [213, 118] width 427 height 236
click at [205, 146] on button "Live Chat" at bounding box center [214, 141] width 202 height 12
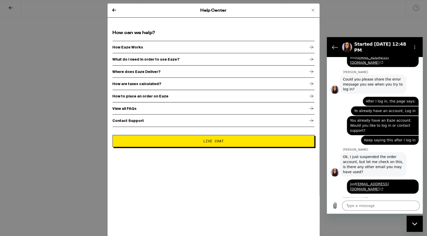
click at [217, 143] on span "Live Chat" at bounding box center [213, 141] width 20 height 4
click at [365, 155] on span "Ok, I just suspended the order account, but let me check on this, is there any …" at bounding box center [373, 164] width 61 height 20
click at [351, 158] on span "Ok, I just suspended the order account, but let me check on this, is there any …" at bounding box center [373, 164] width 61 height 20
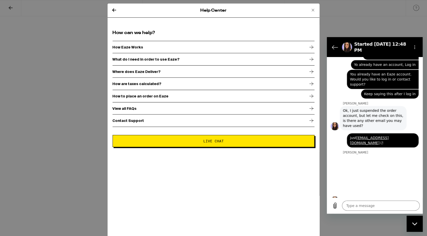
scroll to position [853, 0]
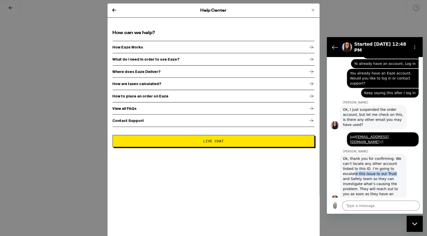
drag, startPoint x: 354, startPoint y: 163, endPoint x: 395, endPoint y: 162, distance: 40.9
click at [396, 163] on div "Ok, thank you for confirming. We can’t locate any other account linked to this …" at bounding box center [373, 178] width 61 height 45
drag, startPoint x: 351, startPoint y: 165, endPoint x: 389, endPoint y: 165, distance: 38.1
click at [389, 165] on span "Ok, thank you for confirming. We can’t locate any other account linked to this …" at bounding box center [372, 178] width 59 height 44
drag, startPoint x: 353, startPoint y: 176, endPoint x: 376, endPoint y: 175, distance: 22.7
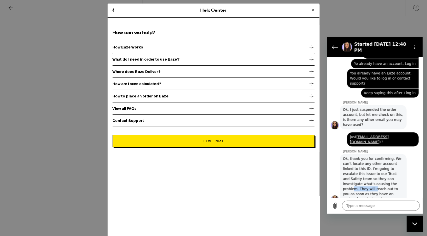
click at [376, 175] on span "Ok, thank you for confirming. We can’t locate any other account linked to this …" at bounding box center [372, 178] width 59 height 44
click at [354, 182] on span "Ok, thank you for confirming. We can’t locate any other account linked to this …" at bounding box center [372, 178] width 59 height 44
drag, startPoint x: 353, startPoint y: 188, endPoint x: 391, endPoint y: 187, distance: 38.6
click at [391, 187] on div "Ok, thank you for confirming. We can’t locate any other account linked to this …" at bounding box center [373, 178] width 61 height 45
click at [365, 158] on span "Ok, thank you for confirming. We can’t locate any other account linked to this …" at bounding box center [372, 178] width 59 height 44
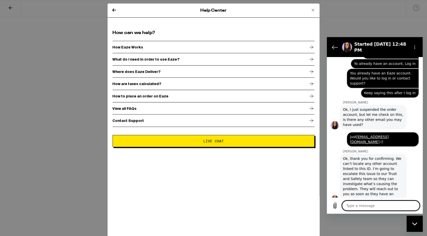
click at [351, 206] on textarea at bounding box center [381, 205] width 78 height 10
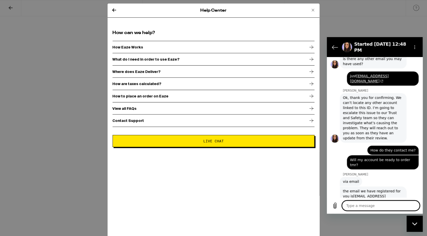
scroll to position [914, 0]
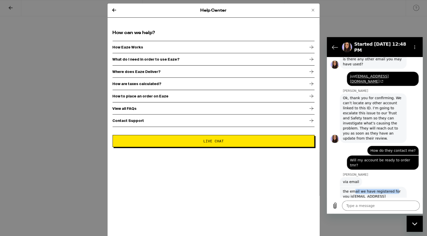
drag, startPoint x: 353, startPoint y: 179, endPoint x: 394, endPoint y: 179, distance: 40.9
click at [394, 188] on div "the email we have registered for you is derektu7@gmail.com" at bounding box center [373, 195] width 61 height 15
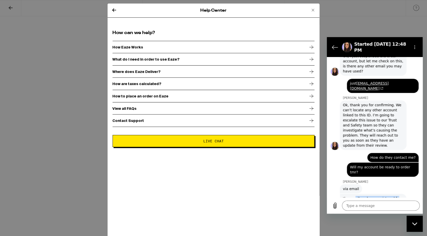
scroll to position [911, 0]
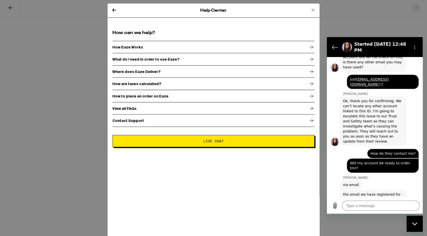
click at [366, 179] on div "Natalia A. says: via email" at bounding box center [377, 184] width 92 height 10
click at [372, 106] on span "Ok, thank you for confirming. We can’t locate any other account linked to this …" at bounding box center [372, 121] width 59 height 44
drag, startPoint x: 350, startPoint y: 89, endPoint x: 389, endPoint y: 94, distance: 39.4
click at [389, 99] on span "Ok, thank you for confirming. We can’t locate any other account linked to this …" at bounding box center [372, 121] width 59 height 44
click at [372, 99] on span "Ok, thank you for confirming. We can’t locate any other account linked to this …" at bounding box center [372, 121] width 59 height 44
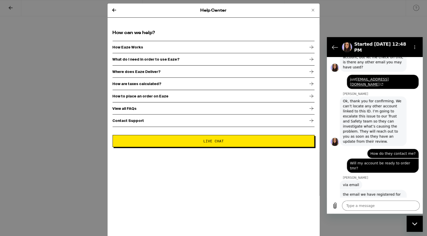
click at [357, 99] on span "Ok, thank you for confirming. We can’t locate any other account linked to this …" at bounding box center [372, 121] width 59 height 44
click at [358, 206] on textarea at bounding box center [381, 205] width 78 height 10
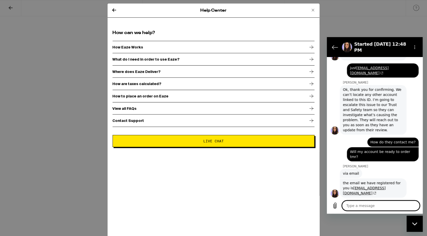
scroll to position [924, 0]
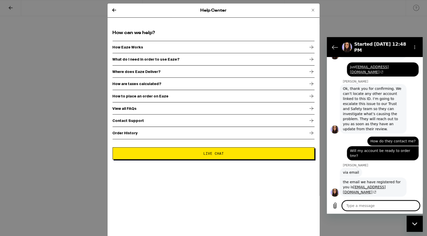
click at [370, 106] on span "Ok, thank you for confirming. We can’t locate any other account linked to this …" at bounding box center [372, 108] width 59 height 44
click at [357, 95] on span "Ok, thank you for confirming. We can’t locate any other account linked to this …" at bounding box center [372, 108] width 59 height 44
drag, startPoint x: 349, startPoint y: 77, endPoint x: 378, endPoint y: 77, distance: 29.0
click at [378, 86] on span "Ok, thank you for confirming. We can’t locate any other account linked to this …" at bounding box center [372, 108] width 59 height 44
click at [366, 86] on span "Ok, thank you for confirming. We can’t locate any other account linked to this …" at bounding box center [372, 108] width 59 height 44
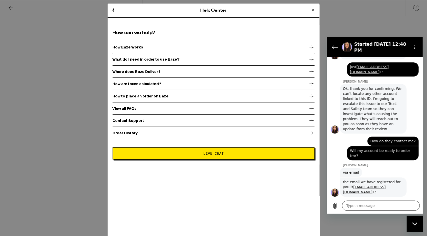
click at [366, 206] on textarea at bounding box center [381, 205] width 78 height 10
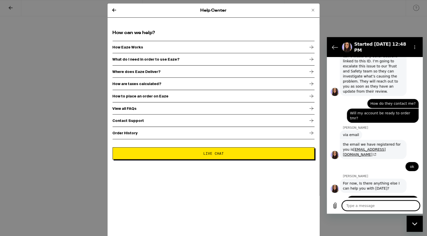
scroll to position [962, 0]
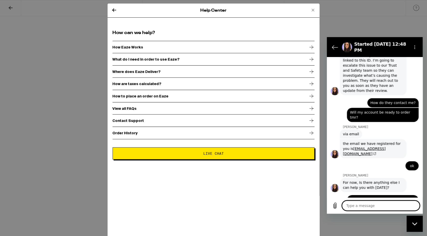
click at [373, 180] on span "For now, Is there anything else I can help you with today?" at bounding box center [373, 185] width 61 height 10
click at [353, 207] on textarea at bounding box center [381, 205] width 78 height 10
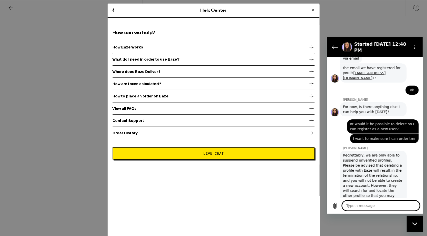
scroll to position [1039, 0]
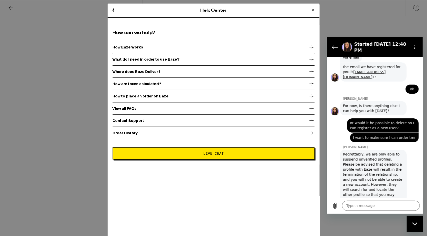
click at [372, 169] on span "Regrettably, we are only able to suspend unverified profiles. Please be advised…" at bounding box center [372, 179] width 59 height 55
drag, startPoint x: 363, startPoint y: 170, endPoint x: 391, endPoint y: 172, distance: 28.0
click at [391, 172] on div "Regrettably, we are only able to suspend unverified profiles. Please be advised…" at bounding box center [373, 179] width 61 height 56
click at [376, 172] on span "Regrettably, we are only able to suspend unverified profiles. Please be advised…" at bounding box center [372, 179] width 59 height 55
click at [356, 178] on span "Regrettably, we are only able to suspend unverified profiles. Please be advised…" at bounding box center [372, 179] width 59 height 55
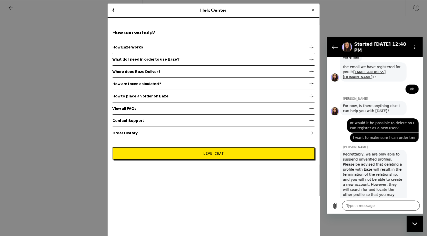
click at [356, 203] on textarea at bounding box center [381, 205] width 78 height 10
click at [360, 204] on textarea at bounding box center [381, 205] width 78 height 10
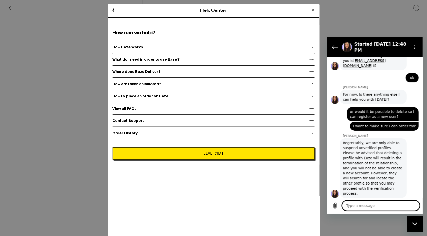
scroll to position [1051, 0]
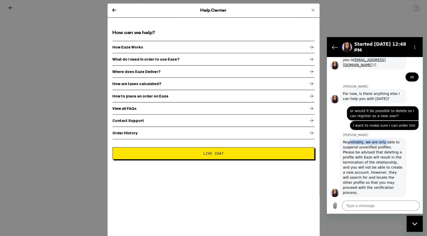
drag, startPoint x: 22, startPoint y: 88, endPoint x: 57, endPoint y: 88, distance: 34.1
click at [363, 140] on span "Regrettably, we are only able to suspend unverified profiles. Please be advised…" at bounding box center [372, 167] width 59 height 55
drag, startPoint x: 352, startPoint y: 123, endPoint x: 382, endPoint y: 123, distance: 30.3
click at [382, 140] on span "Regrettably, we are only able to suspend unverified profiles. Please be advised…" at bounding box center [372, 167] width 59 height 55
click at [363, 140] on span "Regrettably, we are only able to suspend unverified profiles. Please be advised…" at bounding box center [372, 167] width 59 height 55
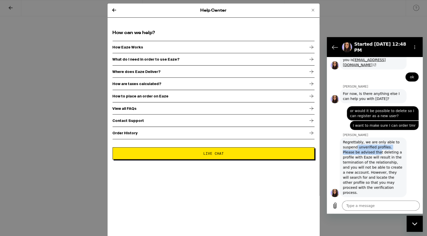
drag, startPoint x: 356, startPoint y: 128, endPoint x: 378, endPoint y: 132, distance: 22.2
click at [378, 140] on span "Regrettably, we are only able to suspend unverified profiles. Please be advised…" at bounding box center [372, 167] width 59 height 55
click at [374, 140] on span "Regrettably, we are only able to suspend unverified profiles. Please be advised…" at bounding box center [372, 167] width 59 height 55
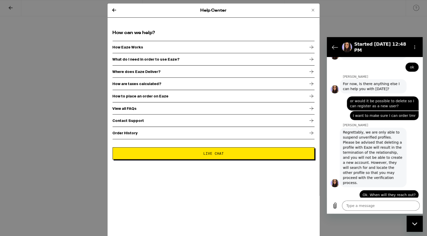
scroll to position [1060, 0]
drag, startPoint x: 348, startPoint y: 124, endPoint x: 378, endPoint y: 124, distance: 29.5
click at [378, 130] on span "Regrettably, we are only able to suspend unverified profiles. Please be advised…" at bounding box center [372, 157] width 59 height 55
click at [361, 130] on span "Regrettably, we are only able to suspend unverified profiles. Please be advised…" at bounding box center [372, 157] width 59 height 55
drag, startPoint x: 356, startPoint y: 120, endPoint x: 375, endPoint y: 130, distance: 21.1
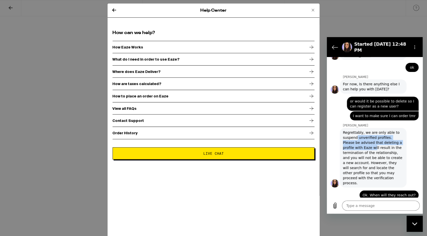
click at [375, 130] on span "Regrettably, we are only able to suspend unverified profiles. Please be advised…" at bounding box center [372, 157] width 59 height 55
click at [368, 130] on span "Regrettably, we are only able to suspend unverified profiles. Please be advised…" at bounding box center [372, 157] width 59 height 55
drag, startPoint x: 360, startPoint y: 129, endPoint x: 388, endPoint y: 137, distance: 29.4
click at [388, 137] on span "Regrettably, we are only able to suspend unverified profiles. Please be advised…" at bounding box center [372, 157] width 59 height 55
click at [381, 137] on span "Regrettably, we are only able to suspend unverified profiles. Please be advised…" at bounding box center [372, 157] width 59 height 55
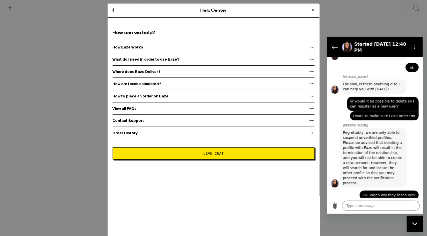
click at [364, 137] on span "Regrettably, we are only able to suspend unverified profiles. Please be advised…" at bounding box center [372, 157] width 59 height 55
click at [14, 0] on div "Help Center How can we help? How Eaze Works What do I need in order to use Eaze…" at bounding box center [213, 118] width 427 height 236
click at [367, 207] on textarea at bounding box center [381, 205] width 78 height 10
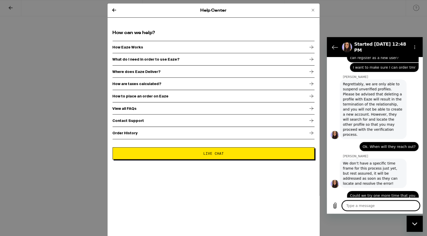
scroll to position [1110, 0]
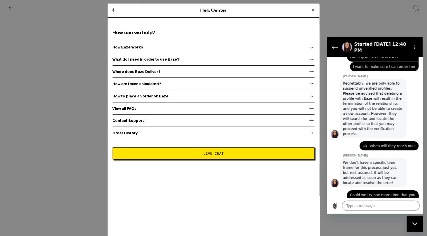
click at [375, 160] on span "We don’t have a specific time frame for this process just yet, but rest assured…" at bounding box center [370, 172] width 55 height 24
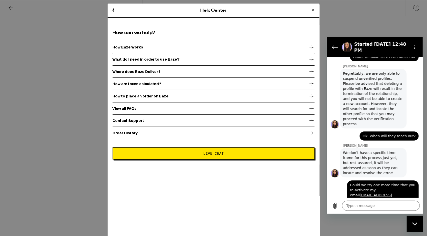
scroll to position [1141, 0]
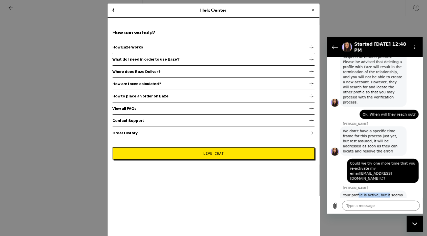
drag, startPoint x: 358, startPoint y: 171, endPoint x: 388, endPoint y: 171, distance: 29.8
click at [388, 192] on div "Your profile is active, but it seems to be recognizing your ID from another pro…" at bounding box center [373, 202] width 61 height 20
click at [384, 193] on span "Your profile is active, but it seems to be recognizing your ID from another pro…" at bounding box center [373, 202] width 60 height 19
click at [355, 193] on span "Your profile is active, but it seems to be recognizing your ID from another pro…" at bounding box center [373, 202] width 60 height 19
click at [358, 206] on textarea at bounding box center [381, 205] width 78 height 10
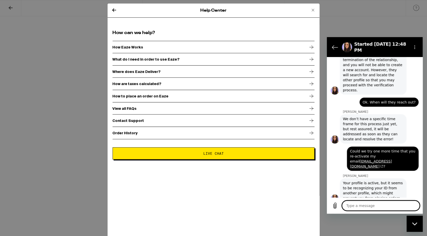
scroll to position [1163, 0]
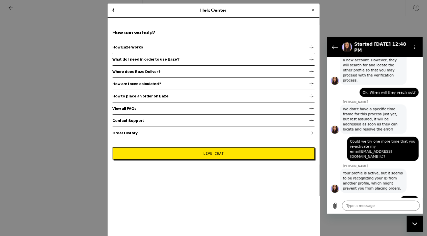
click at [359, 171] on span "Your profile is active, but it seems to be recognizing your ID from another pro…" at bounding box center [373, 180] width 60 height 19
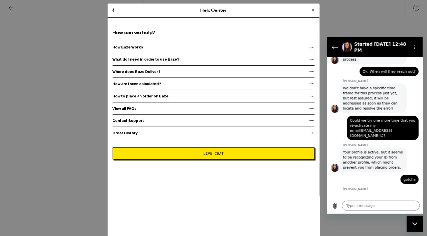
scroll to position [1185, 0]
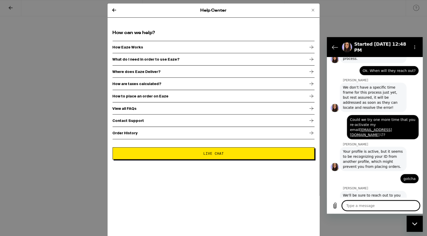
click at [357, 206] on textarea at bounding box center [381, 205] width 78 height 10
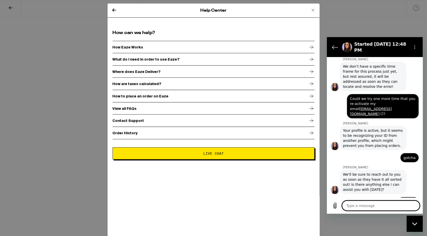
scroll to position [1207, 0]
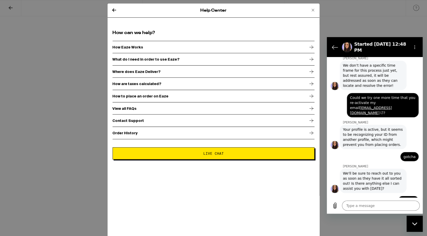
click at [371, 171] on span "We'll be sure to reach out to you as soon as they have it all sorted out! Is th…" at bounding box center [372, 180] width 59 height 19
drag, startPoint x: 356, startPoint y: 150, endPoint x: 381, endPoint y: 149, distance: 24.2
click at [381, 171] on span "We'll be sure to reach out to you as soon as they have it all sorted out! Is th…" at bounding box center [372, 180] width 59 height 19
click at [376, 171] on span "We'll be sure to reach out to you as soon as they have it all sorted out! Is th…" at bounding box center [372, 180] width 59 height 19
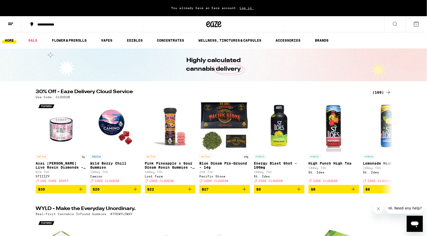
click at [10, 28] on button at bounding box center [10, 24] width 21 height 16
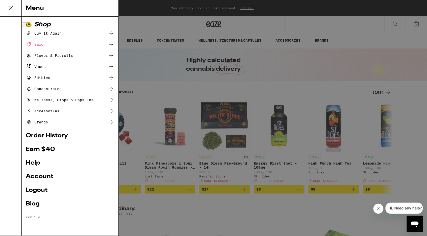
click at [50, 178] on link "Account" at bounding box center [70, 177] width 89 height 6
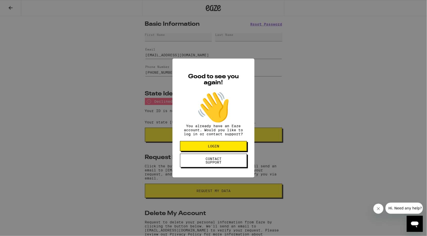
click at [231, 151] on button "LOGIN" at bounding box center [213, 146] width 67 height 10
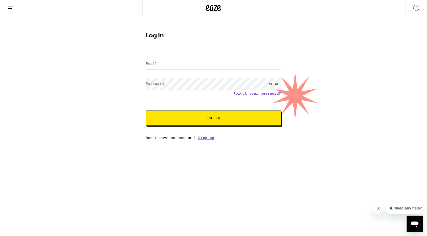
type input "[EMAIL_ADDRESS][DOMAIN_NAME]"
click at [213, 118] on button "Log In" at bounding box center [213, 118] width 135 height 15
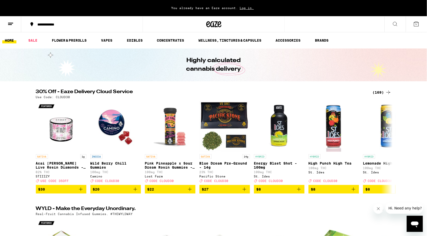
click at [11, 21] on icon at bounding box center [11, 24] width 6 height 6
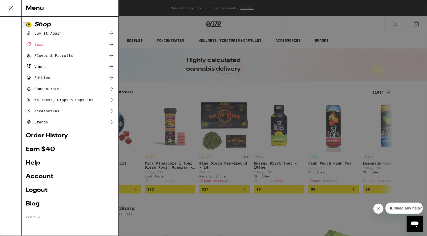
click at [9, 23] on div "Menu Shop Buy It Again Sale Flower & Prerolls Vapes Edibles Concentrates Wellne…" at bounding box center [213, 118] width 427 height 236
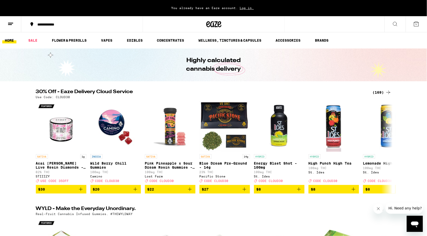
click at [7, 22] on button at bounding box center [10, 24] width 21 height 16
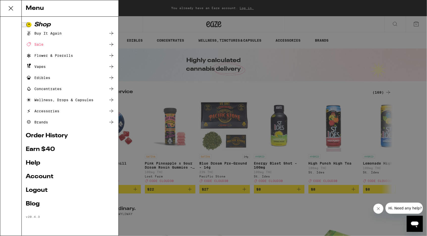
click at [39, 174] on link "Account" at bounding box center [70, 177] width 89 height 6
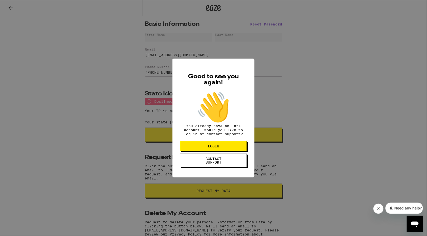
click at [203, 148] on span "LOGIN" at bounding box center [213, 146] width 26 height 4
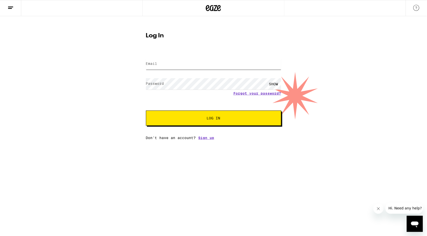
type input "[EMAIL_ADDRESS][DOMAIN_NAME]"
click at [213, 118] on button "Log In" at bounding box center [213, 118] width 135 height 15
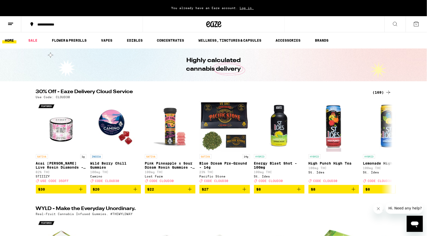
click at [247, 7] on span "Log in." at bounding box center [247, 7] width 18 height 3
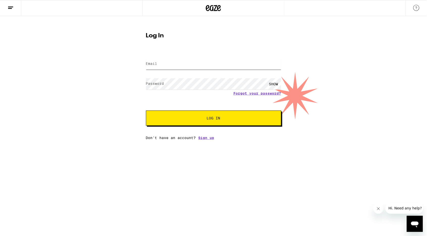
type input "[EMAIL_ADDRESS][DOMAIN_NAME]"
click at [198, 122] on button "Log In" at bounding box center [213, 118] width 135 height 15
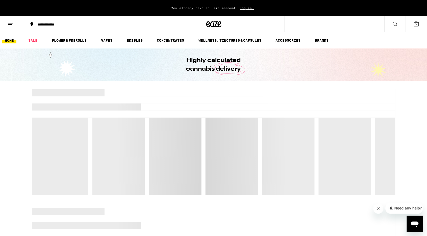
click at [13, 20] on button at bounding box center [10, 24] width 21 height 16
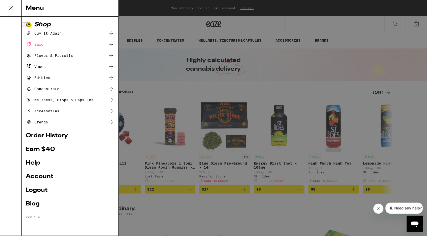
click at [42, 176] on link "Account" at bounding box center [70, 177] width 89 height 6
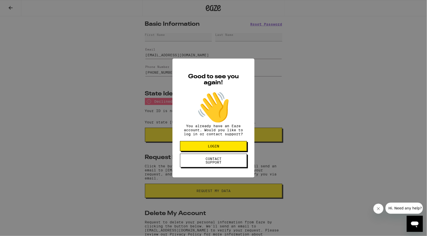
click at [212, 148] on span "LOGIN" at bounding box center [213, 146] width 11 height 4
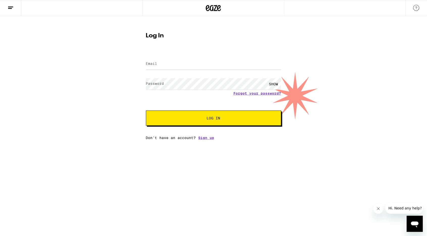
click at [23, 10] on div at bounding box center [71, 8] width 142 height 16
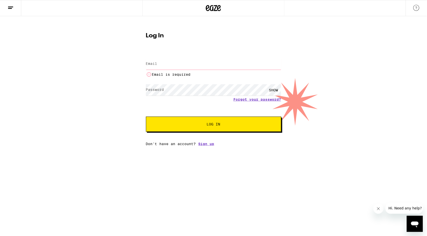
click at [10, 10] on icon at bounding box center [11, 8] width 6 height 6
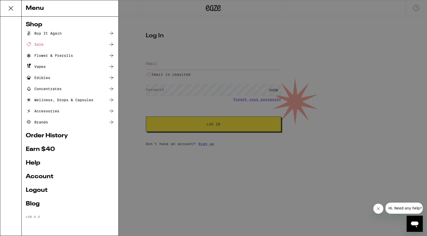
click at [40, 187] on link "Logout" at bounding box center [70, 190] width 89 height 6
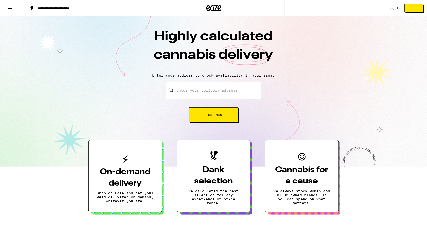
click at [393, 9] on link "Log In" at bounding box center [394, 8] width 12 height 3
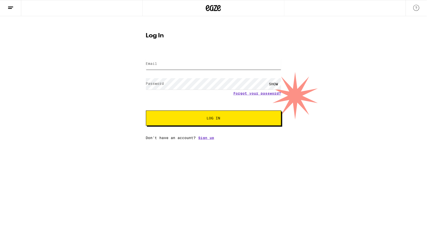
type input "[EMAIL_ADDRESS][DOMAIN_NAME]"
click at [213, 118] on button "Log In" at bounding box center [213, 118] width 135 height 15
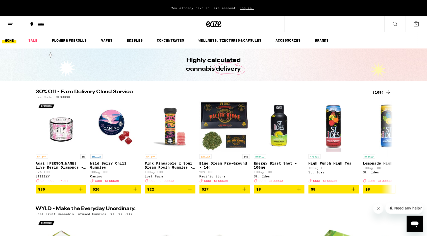
click at [414, 18] on button at bounding box center [416, 24] width 21 height 16
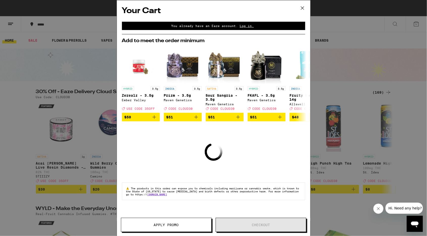
click at [247, 25] on span "Log in." at bounding box center [247, 25] width 18 height 3
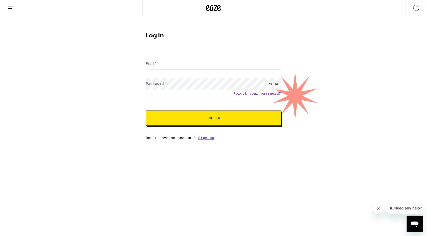
type input "[EMAIL_ADDRESS][DOMAIN_NAME]"
click at [171, 121] on button "Log In" at bounding box center [213, 118] width 135 height 15
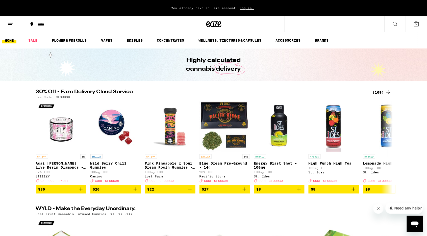
click at [11, 25] on icon at bounding box center [11, 24] width 6 height 6
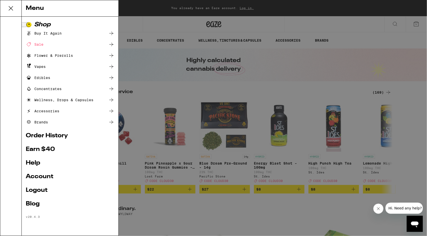
click at [129, 20] on div "Menu Shop Buy It Again Sale Flower & Prerolls Vapes Edibles Concentrates Wellne…" at bounding box center [213, 118] width 427 height 236
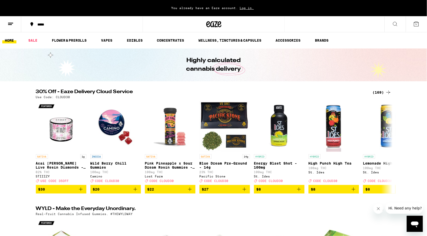
click at [71, 20] on button "*****" at bounding box center [81, 24] width 121 height 15
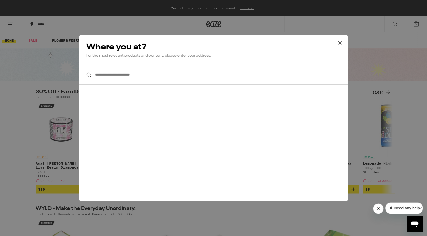
click at [117, 76] on input "**********" at bounding box center [213, 74] width 268 height 19
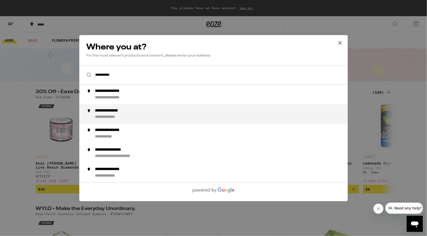
click at [122, 115] on div "**********" at bounding box center [223, 114] width 257 height 12
type input "**********"
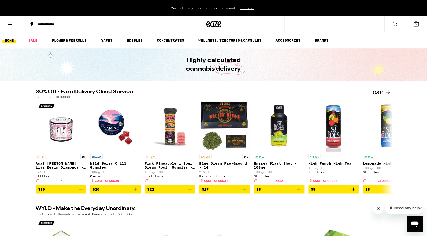
click at [12, 26] on icon at bounding box center [11, 24] width 6 height 6
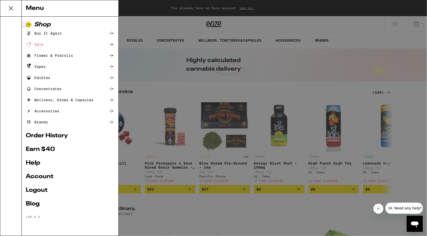
click at [41, 172] on ul "Shop Buy It Again Sale Flower & Prerolls Vapes Edibles Concentrates Wellness, D…" at bounding box center [70, 120] width 89 height 197
click at [39, 175] on link "Account" at bounding box center [70, 177] width 89 height 6
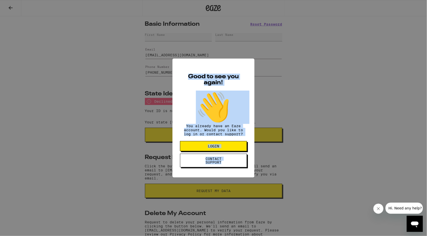
drag, startPoint x: 188, startPoint y: 74, endPoint x: 244, endPoint y: 169, distance: 110.7
click at [244, 169] on div "Good to see you again! 👋 You already have an Eaze account. Would you like to lo…" at bounding box center [213, 118] width 82 height 119
copy div "Good to see you again! 👋 You already have an Eaze account. Would you like to lo…"
click at [209, 147] on span "LOGIN" at bounding box center [213, 146] width 11 height 4
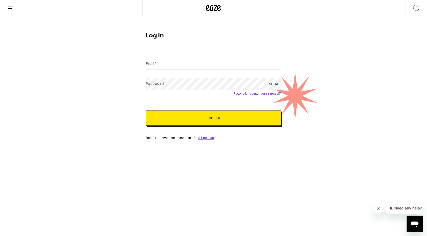
type input "[EMAIL_ADDRESS][DOMAIN_NAME]"
click at [179, 120] on button "Log In" at bounding box center [213, 118] width 135 height 15
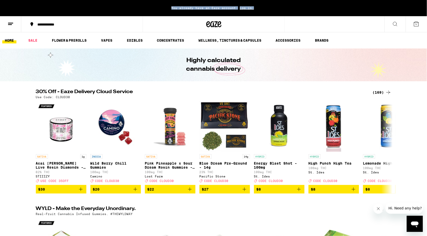
drag, startPoint x: 170, startPoint y: 8, endPoint x: 263, endPoint y: 9, distance: 92.6
click at [263, 9] on div "You already have an Eaze account. Log in." at bounding box center [213, 8] width 427 height 16
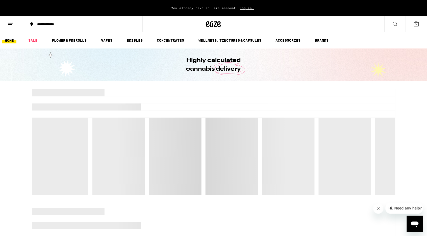
click at [184, 7] on span "You already have an Eaze account." at bounding box center [204, 7] width 67 height 3
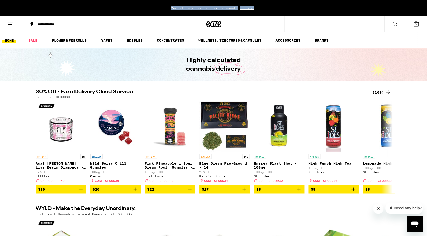
drag, startPoint x: 168, startPoint y: 9, endPoint x: 268, endPoint y: 9, distance: 100.4
click at [268, 9] on div "You already have an Eaze account. Log in." at bounding box center [213, 8] width 427 height 16
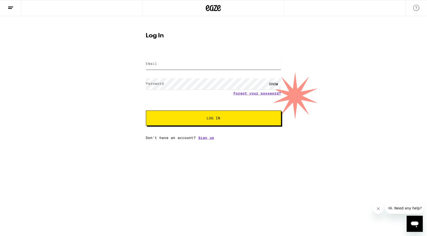
type input "[EMAIL_ADDRESS][DOMAIN_NAME]"
click at [199, 113] on button "Log In" at bounding box center [213, 118] width 135 height 15
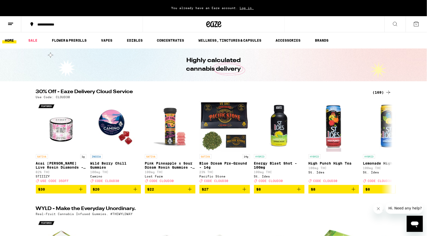
click at [11, 23] on icon at bounding box center [11, 24] width 6 height 6
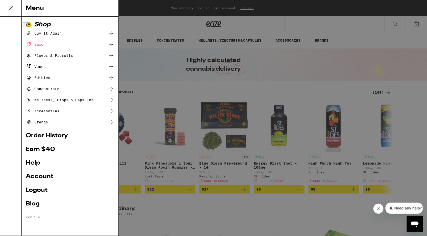
click at [38, 175] on link "Account" at bounding box center [70, 177] width 89 height 6
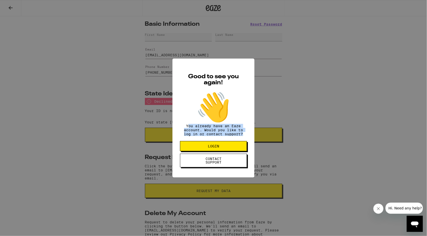
drag, startPoint x: 187, startPoint y: 127, endPoint x: 245, endPoint y: 136, distance: 58.7
click at [245, 136] on p "You already have an Eaze account. Would you like to log in or contact support?" at bounding box center [213, 130] width 67 height 12
drag, startPoint x: 186, startPoint y: 127, endPoint x: 252, endPoint y: 134, distance: 65.8
click at [252, 134] on div "Good to see you again! 👋 You already have an Eaze account. Would you like to lo…" at bounding box center [213, 118] width 82 height 119
copy p "You already have an Eaze account. Would you like to log in or contact support?"
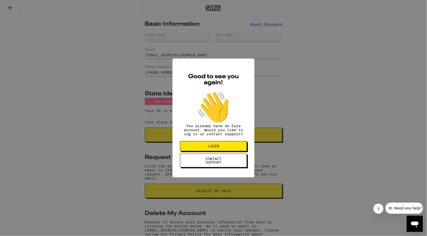
click at [139, 146] on div "Good to see you again! 👋 You already have an Eaze account. Would you like to lo…" at bounding box center [213, 118] width 427 height 236
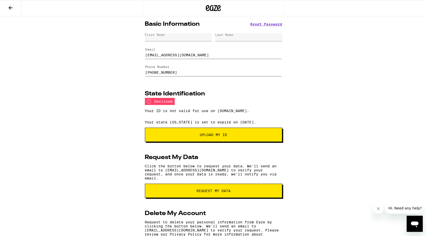
click at [200, 135] on span "Upload My ID" at bounding box center [213, 135] width 27 height 4
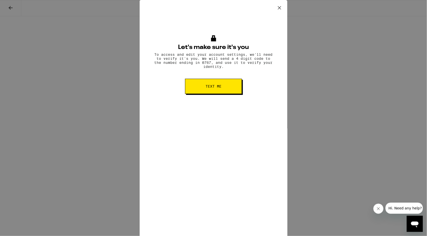
click at [218, 87] on span "Text me" at bounding box center [213, 87] width 16 height 4
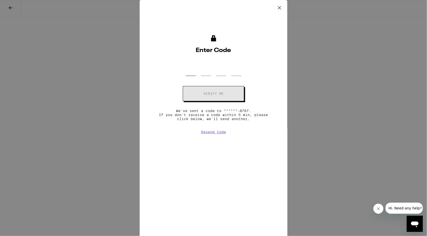
click at [191, 71] on input "OTP Code" at bounding box center [191, 68] width 10 height 15
click at [192, 69] on input "OTP Code" at bounding box center [191, 68] width 10 height 15
type input "5"
type input "0"
type input "6"
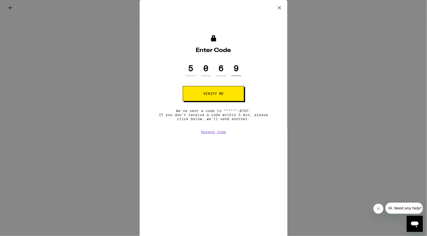
type input "9"
click at [213, 93] on button "Verify me" at bounding box center [213, 93] width 61 height 15
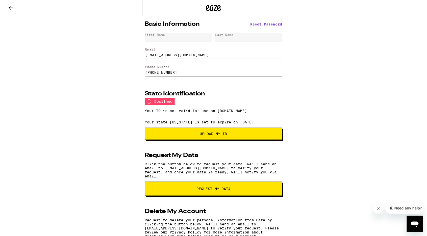
click at [196, 136] on span "Upload my ID" at bounding box center [213, 134] width 129 height 4
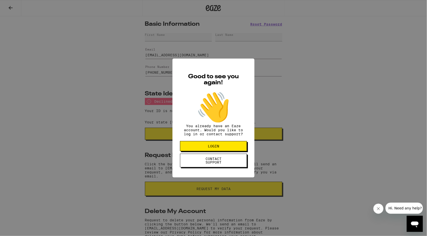
click at [145, 166] on div "Good to see you again! 👋 You already have an Eaze account. Would you like to lo…" at bounding box center [213, 118] width 427 height 236
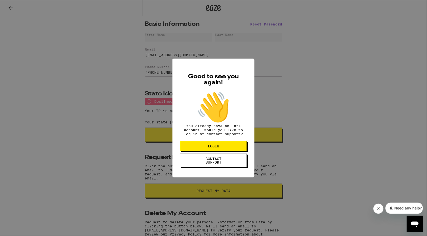
click at [136, 120] on div "Good to see you again! 👋 You already have an Eaze account. Would you like to lo…" at bounding box center [213, 118] width 427 height 236
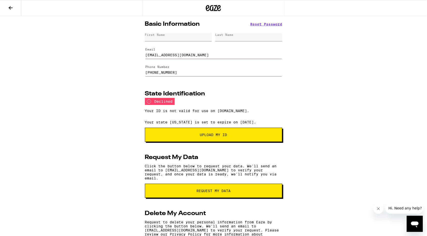
click at [162, 39] on div "First Name" at bounding box center [178, 37] width 67 height 8
click at [159, 39] on div "First Name" at bounding box center [178, 37] width 67 height 8
click at [192, 136] on span "Upload My ID" at bounding box center [213, 135] width 102 height 4
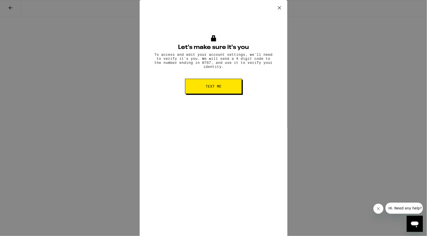
click at [277, 8] on icon at bounding box center [280, 8] width 8 height 8
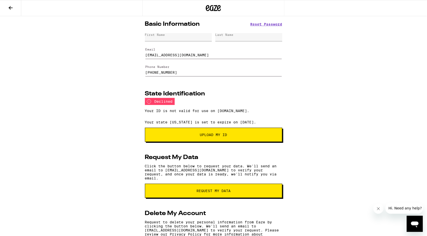
click at [11, 8] on icon at bounding box center [11, 8] width 6 height 6
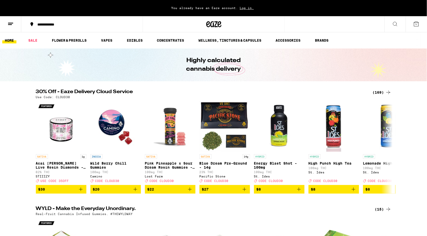
click at [7, 9] on div "You already have an Eaze account. Log in." at bounding box center [213, 8] width 427 height 16
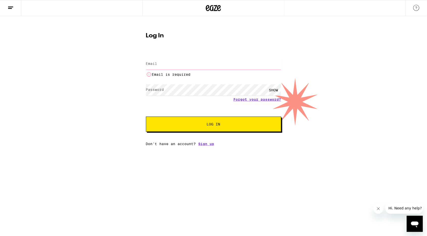
click at [46, 65] on div "Log In Email Email Email is required Password Password SHOW Forgot your passwor…" at bounding box center [213, 81] width 427 height 130
click at [16, 12] on button at bounding box center [10, 8] width 21 height 16
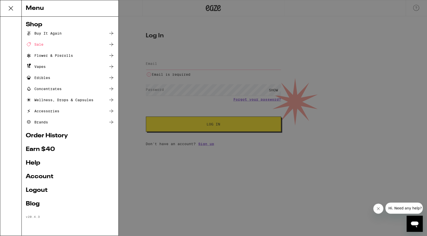
click at [32, 191] on link "Logout" at bounding box center [70, 190] width 89 height 6
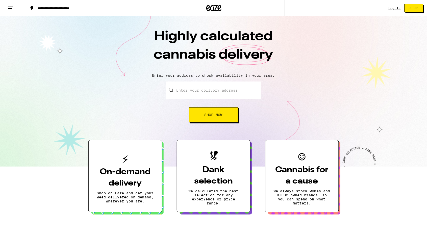
click at [357, 20] on div "Highly calculated cannabis delivery Enter your address to check availability in…" at bounding box center [213, 91] width 427 height 150
click at [393, 7] on link "Log In" at bounding box center [394, 8] width 12 height 3
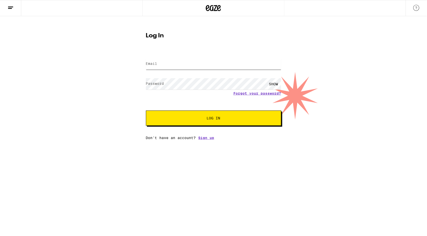
type input "[EMAIL_ADDRESS][DOMAIN_NAME]"
click at [213, 118] on button "Log In" at bounding box center [213, 118] width 135 height 15
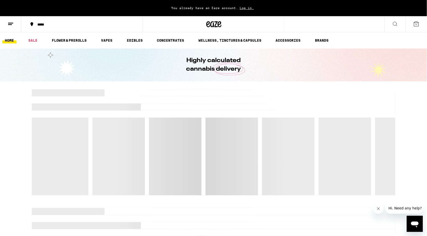
click at [9, 22] on icon at bounding box center [11, 24] width 6 height 6
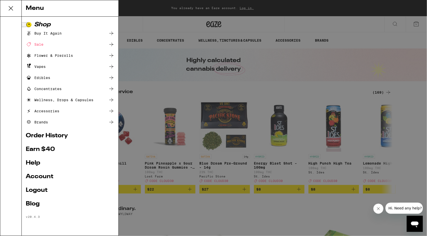
click at [43, 176] on link "Account" at bounding box center [70, 177] width 89 height 6
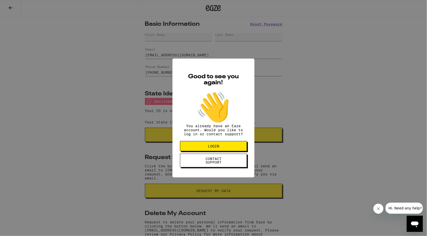
click at [129, 117] on div "Good to see you again! 👋 You already have an Eaze account. Would you like to lo…" at bounding box center [213, 118] width 427 height 236
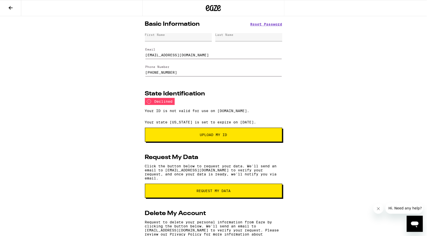
click at [184, 116] on div "Your ID is not valid for use on [DOMAIN_NAME]." at bounding box center [213, 110] width 137 height 11
click at [113, 119] on div "Basic Information Reset Password First Name Last Name Email [EMAIL_ADDRESS][DOM…" at bounding box center [213, 143] width 427 height 254
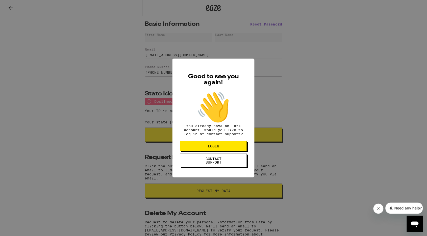
click at [199, 149] on button "LOGIN" at bounding box center [213, 146] width 67 height 10
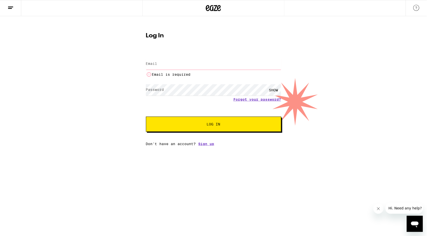
click at [104, 88] on div "Log In Email Email Email is required Password Password SHOW Forgot your passwor…" at bounding box center [213, 81] width 427 height 130
click at [195, 65] on input "Email" at bounding box center [213, 63] width 135 height 11
click at [84, 132] on div "Log In Email Email Email is required Password Password SHOW Forgot your passwor…" at bounding box center [213, 81] width 427 height 130
click at [187, 50] on div "Log In Email Email Email is required Password Password SHOW Forgot your passwor…" at bounding box center [213, 87] width 145 height 117
click at [162, 65] on input "Email" at bounding box center [213, 63] width 135 height 11
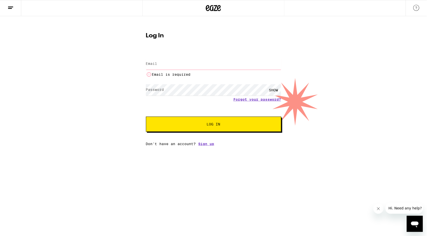
type input "[EMAIL_ADDRESS][DOMAIN_NAME]"
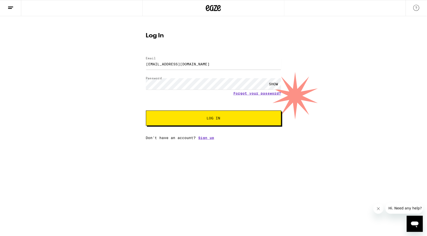
click at [273, 83] on div "SHOW" at bounding box center [273, 83] width 15 height 11
click at [177, 119] on span "Log In" at bounding box center [213, 118] width 94 height 4
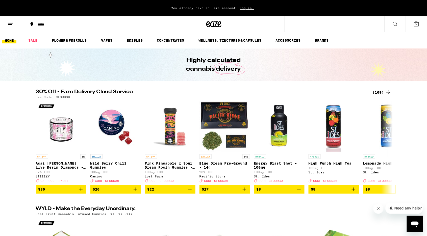
click at [9, 22] on icon at bounding box center [11, 24] width 6 height 6
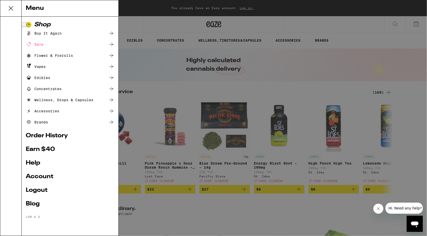
click at [33, 174] on link "Account" at bounding box center [70, 177] width 89 height 6
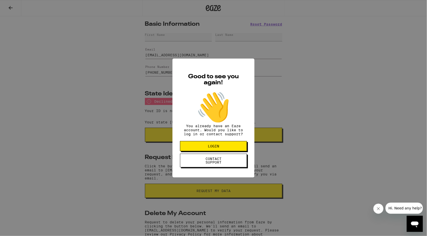
click at [215, 130] on p "You already have an Eaze account. Would you like to log in or contact support?" at bounding box center [213, 130] width 67 height 12
click at [96, 148] on div "Good to see you again! 👋 You already have an Eaze account. Would you like to lo…" at bounding box center [213, 118] width 427 height 236
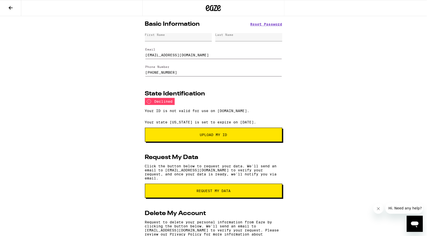
click at [106, 110] on div "Basic Information Reset Password First Name Last Name Email [EMAIL_ADDRESS][DOM…" at bounding box center [213, 143] width 427 height 254
click at [116, 74] on div "Basic Information Reset Password First Name Last Name Email [EMAIL_ADDRESS][DOM…" at bounding box center [213, 143] width 427 height 254
click at [178, 36] on div "First Name" at bounding box center [178, 37] width 67 height 8
click at [156, 38] on div "First Name" at bounding box center [178, 37] width 67 height 8
click at [163, 25] on h2 "Basic Information" at bounding box center [172, 24] width 55 height 6
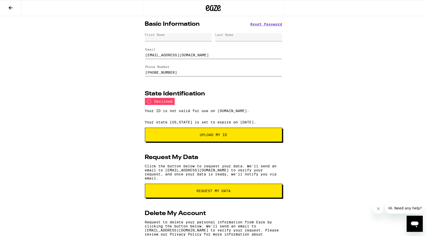
click at [152, 24] on h2 "Basic Information" at bounding box center [172, 24] width 55 height 6
click at [270, 23] on span "Reset Password" at bounding box center [266, 24] width 32 height 4
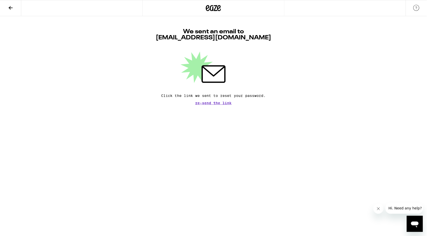
click at [208, 35] on h1 "We sent an email to [EMAIL_ADDRESS][DOMAIN_NAME]" at bounding box center [213, 35] width 115 height 12
click at [178, 94] on p "Click the link we sent to reset your password." at bounding box center [213, 96] width 104 height 4
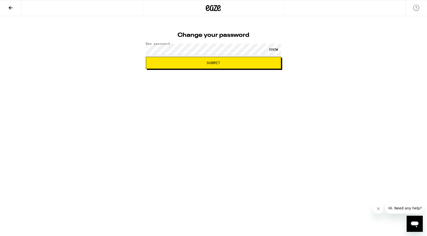
click at [204, 63] on span "Submit" at bounding box center [213, 63] width 127 height 4
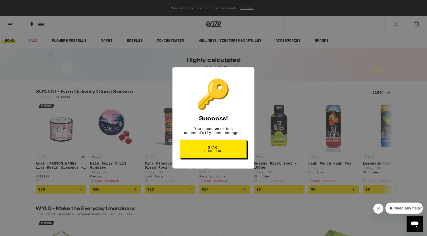
click at [208, 150] on span "Start shopping" at bounding box center [213, 149] width 26 height 7
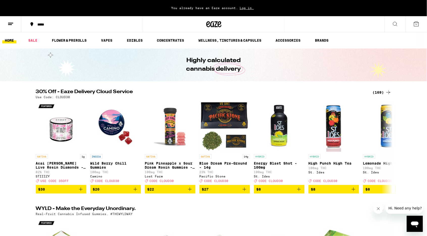
click at [241, 7] on span "Log in." at bounding box center [247, 7] width 18 height 3
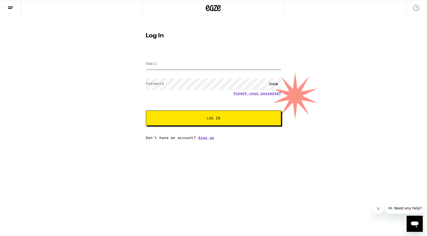
type input "[EMAIL_ADDRESS][DOMAIN_NAME]"
click at [213, 118] on button "Log In" at bounding box center [213, 118] width 135 height 15
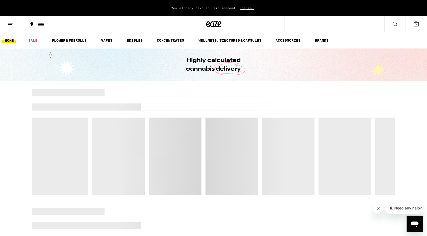
click at [14, 22] on button at bounding box center [10, 24] width 21 height 16
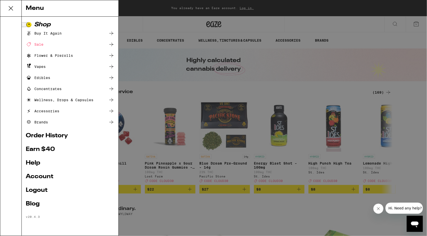
click at [65, 30] on li "Shop Buy It Again Sale Flower & Prerolls Vapes Edibles Concentrates Wellness, D…" at bounding box center [70, 73] width 89 height 103
click at [61, 34] on div "Buy It Again" at bounding box center [44, 33] width 36 height 6
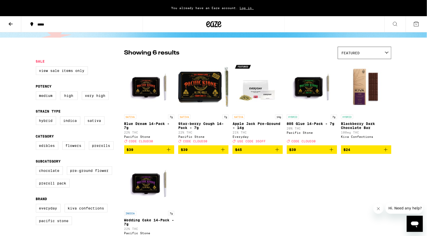
scroll to position [30, 0]
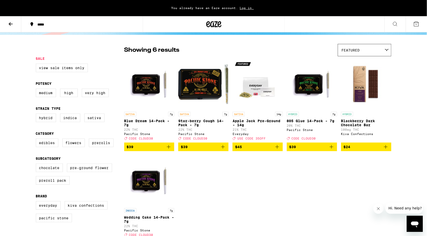
click at [167, 150] on icon "Add to bag" at bounding box center [169, 147] width 6 height 6
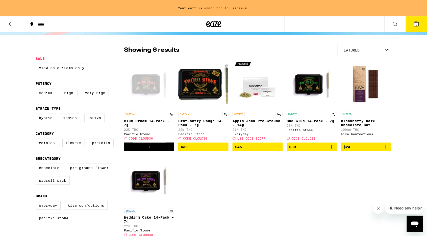
click at [223, 150] on icon "Add to bag" at bounding box center [223, 147] width 6 height 6
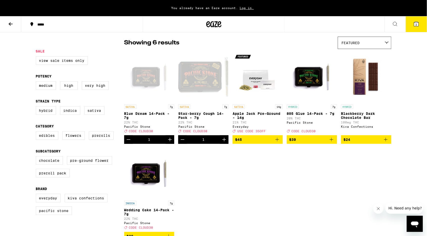
scroll to position [42, 0]
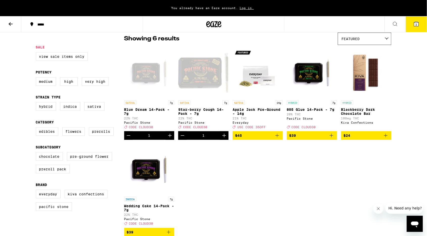
click at [231, 175] on div "SATIVA 7g Blue Dream 14-Pack - 7g 22% THC Pacific Stone Deal Created with Sketc…" at bounding box center [257, 141] width 267 height 189
click at [413, 23] on icon at bounding box center [416, 24] width 6 height 6
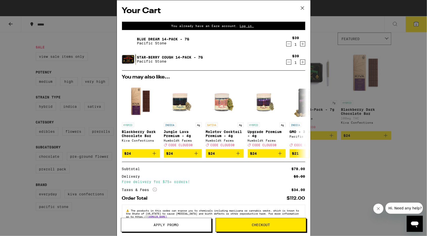
click at [173, 225] on span "Apply Promo" at bounding box center [166, 225] width 25 height 4
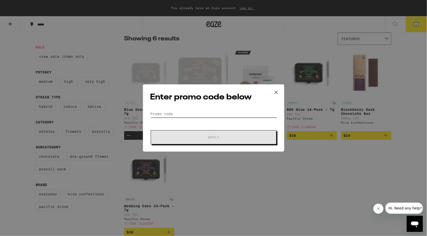
click at [171, 116] on input "Promo Code" at bounding box center [213, 114] width 127 height 8
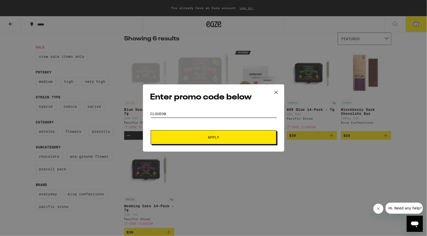
type input "CLOUD30"
click at [199, 138] on span "Apply" at bounding box center [213, 138] width 91 height 4
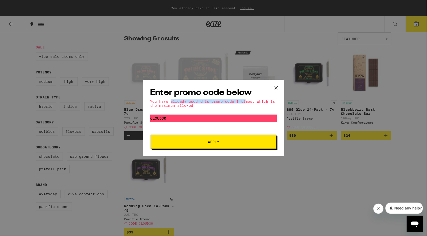
drag, startPoint x: 170, startPoint y: 102, endPoint x: 245, endPoint y: 102, distance: 74.7
click at [245, 102] on div "You have already used this promo code 1 times, which is the maximum allowed" at bounding box center [213, 103] width 127 height 8
click at [221, 101] on div "You have already used this promo code 1 times, which is the maximum allowed" at bounding box center [213, 103] width 127 height 8
click at [274, 85] on icon at bounding box center [276, 88] width 8 height 8
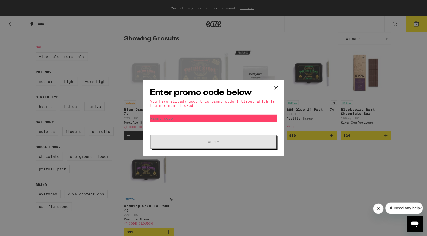
scroll to position [41, 0]
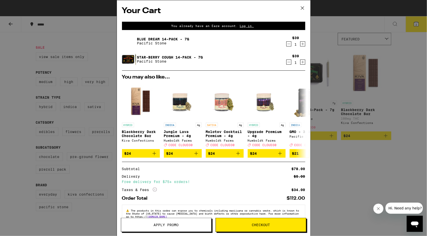
click at [239, 226] on span "Checkout" at bounding box center [261, 225] width 90 height 4
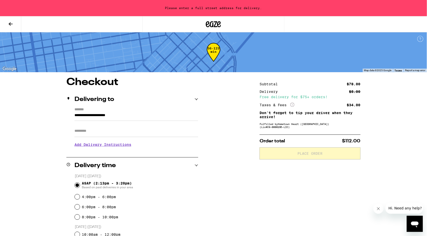
click at [286, 96] on div "Free delivery for $75+ orders!" at bounding box center [309, 97] width 101 height 4
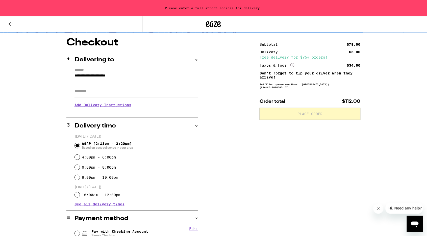
scroll to position [12, 0]
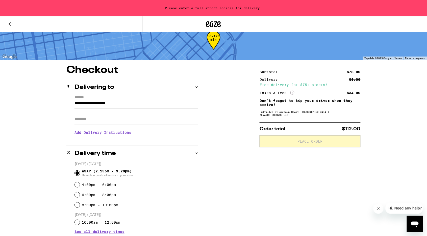
click at [103, 104] on input "**********" at bounding box center [136, 104] width 124 height 9
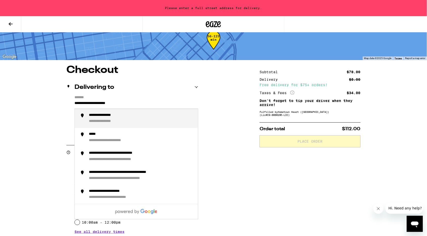
click at [103, 104] on input "**********" at bounding box center [136, 104] width 124 height 9
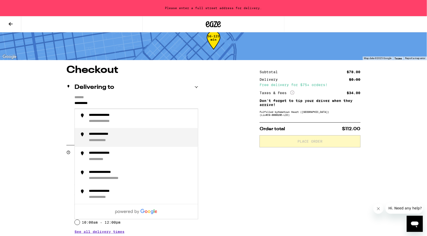
click at [122, 137] on div "**********" at bounding box center [106, 134] width 34 height 5
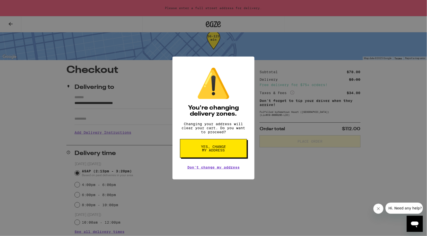
click at [229, 155] on button "Yes, change my address" at bounding box center [213, 148] width 67 height 19
type input "**********"
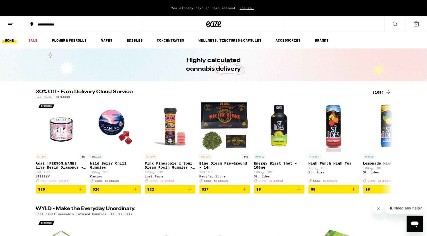
click at [11, 24] on line at bounding box center [10, 24] width 4 height 0
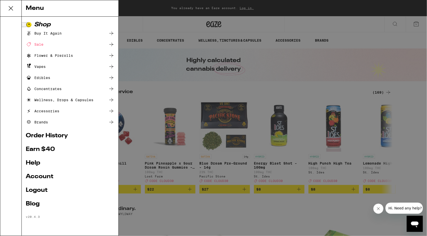
click at [44, 34] on div "Buy It Again" at bounding box center [44, 33] width 36 height 6
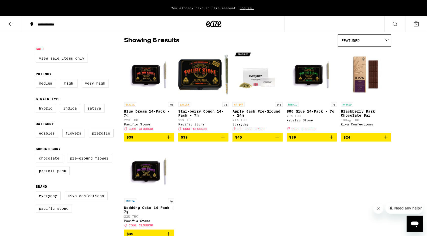
scroll to position [45, 0]
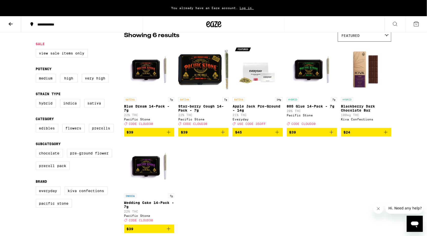
click at [415, 70] on div "**********" at bounding box center [213, 139] width 427 height 369
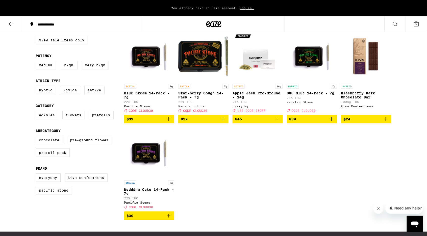
scroll to position [64, 0]
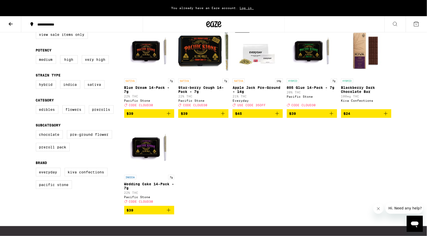
click at [254, 160] on div "SATIVA 7g Blue Dream 14-Pack - 7g 22% THC Pacific Stone Deal Created with Sketc…" at bounding box center [257, 119] width 267 height 189
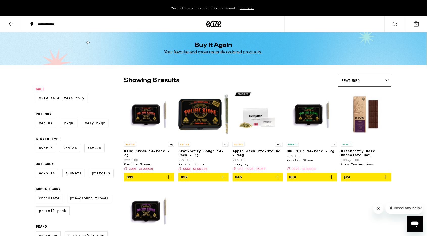
scroll to position [0, 0]
drag, startPoint x: 195, startPoint y: 45, endPoint x: 229, endPoint y: 45, distance: 34.3
click at [229, 45] on h1 "Buy It Again" at bounding box center [213, 45] width 37 height 6
click at [100, 152] on label "Sativa" at bounding box center [94, 148] width 20 height 9
click at [37, 145] on input "Sativa" at bounding box center [37, 145] width 0 height 0
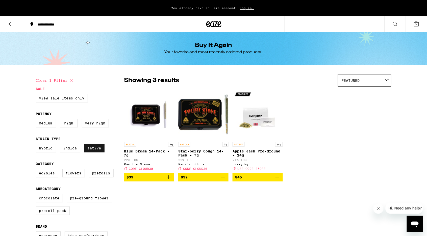
click at [88, 152] on label "Sativa" at bounding box center [94, 148] width 20 height 9
click at [37, 145] on input "Sativa" at bounding box center [37, 145] width 0 height 0
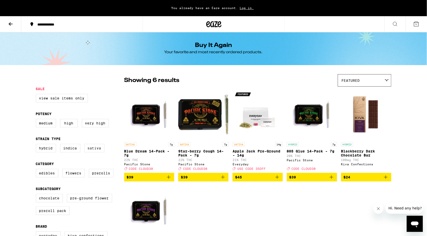
click at [90, 152] on label "Sativa" at bounding box center [94, 148] width 20 height 9
click at [37, 145] on input "Sativa" at bounding box center [37, 145] width 0 height 0
checkbox input "true"
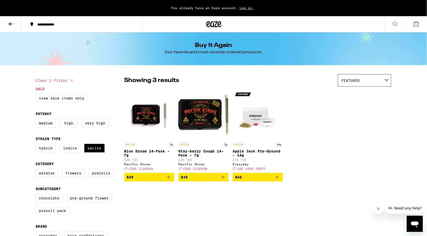
click at [11, 23] on icon at bounding box center [11, 24] width 6 height 6
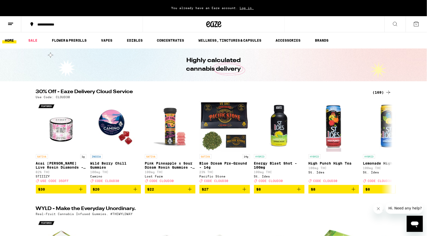
click at [10, 23] on icon at bounding box center [11, 24] width 6 height 6
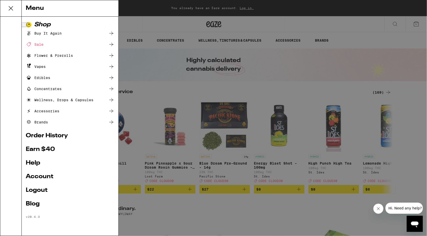
click at [37, 176] on link "Account" at bounding box center [70, 177] width 89 height 6
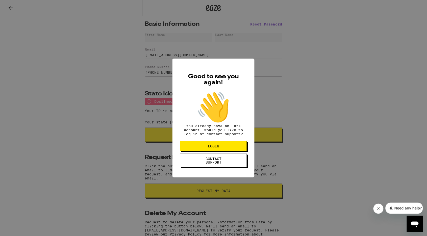
click at [120, 146] on div "Good to see you again! 👋 You already have an Eaze account. Would you like to lo…" at bounding box center [213, 118] width 427 height 236
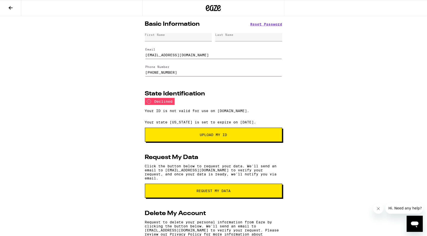
click at [190, 114] on div "Your ID is not valid for use on Eaze.com." at bounding box center [213, 110] width 137 height 11
click at [104, 141] on div "Basic Information Reset Password First Name Last Name Email derektu7@gmail.com …" at bounding box center [213, 143] width 427 height 254
drag, startPoint x: 171, startPoint y: 170, endPoint x: 237, endPoint y: 172, distance: 66.1
click at [237, 171] on p "Click the button below to request your data. We'll send an email to derektu7@gm…" at bounding box center [213, 172] width 137 height 16
click at [214, 169] on p "Click the button below to request your data. We'll send an email to derektu7@gm…" at bounding box center [213, 172] width 137 height 16
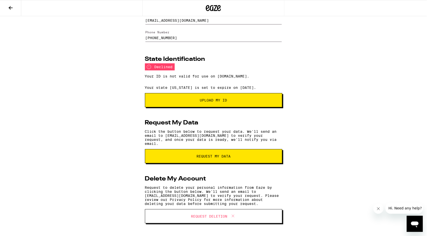
scroll to position [38, 0]
click at [129, 124] on div "Basic Information Reset Password First Name Last Name Email derektu7@gmail.com …" at bounding box center [213, 109] width 427 height 254
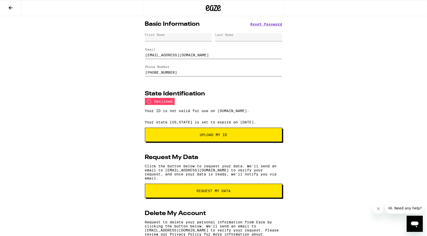
scroll to position [0, 0]
click at [151, 37] on div "First Name" at bounding box center [178, 37] width 67 height 8
click at [10, 8] on icon at bounding box center [11, 8] width 4 height 4
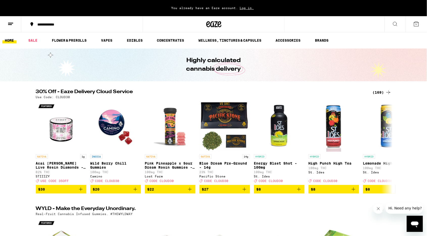
click at [204, 7] on span "You already have an Eaze account." at bounding box center [204, 7] width 67 height 3
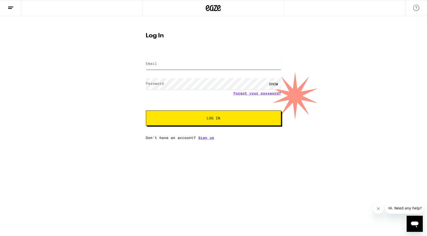
type input "[EMAIL_ADDRESS][DOMAIN_NAME]"
click at [274, 80] on div "SHOW" at bounding box center [273, 83] width 15 height 11
click at [196, 118] on span "Log In" at bounding box center [213, 118] width 94 height 4
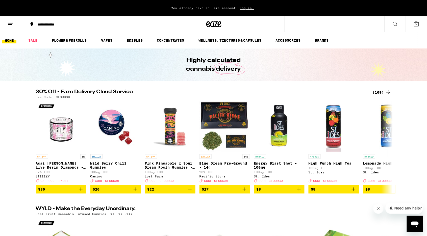
click at [11, 23] on line at bounding box center [10, 23] width 5 height 0
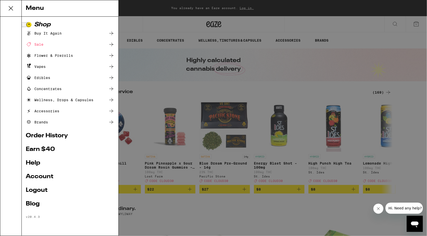
click at [54, 32] on div "Buy It Again" at bounding box center [44, 33] width 36 height 6
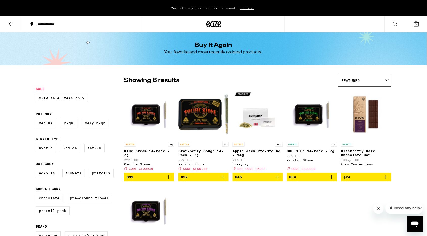
click at [12, 23] on icon at bounding box center [11, 24] width 6 height 6
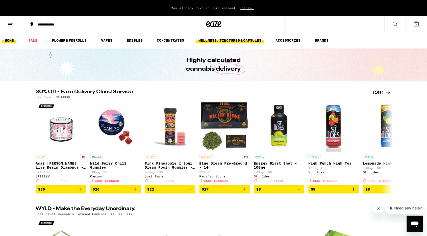
click at [250, 38] on link "WELLNESS, TINCTURES & CAPSULES" at bounding box center [230, 40] width 68 height 6
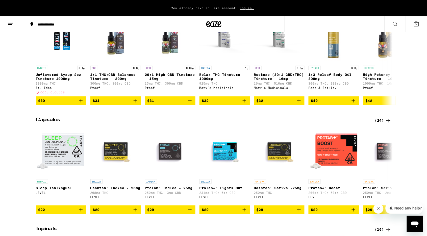
scroll to position [250, 0]
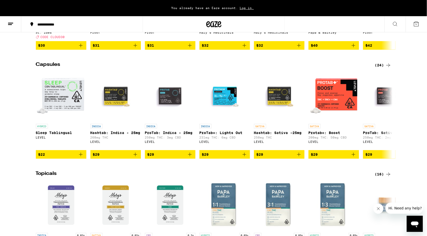
click at [381, 68] on div "(24)" at bounding box center [383, 65] width 16 height 6
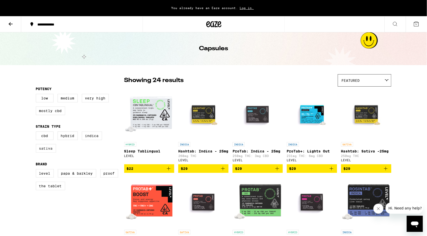
click at [48, 152] on label "Sativa" at bounding box center [46, 148] width 20 height 9
click at [37, 132] on input "Sativa" at bounding box center [37, 132] width 0 height 0
checkbox input "true"
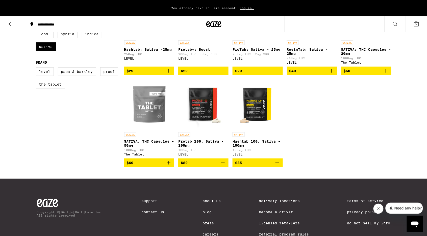
scroll to position [110, 0]
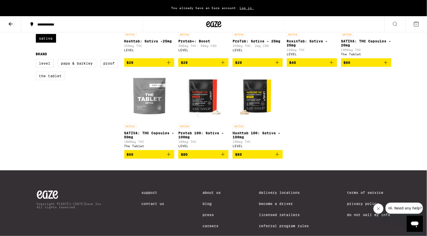
click at [329, 114] on div "SATIVA Hashtab: Sativa -25mg 250mg THC LEVEL $29 SATIVA Protab+: Boost 200mg TH…" at bounding box center [257, 69] width 267 height 180
click at [168, 157] on icon "Add to bag" at bounding box center [169, 154] width 6 height 6
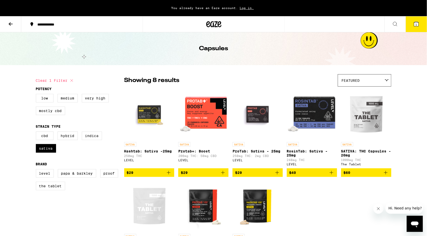
scroll to position [0, 0]
click at [12, 24] on icon at bounding box center [11, 24] width 4 height 4
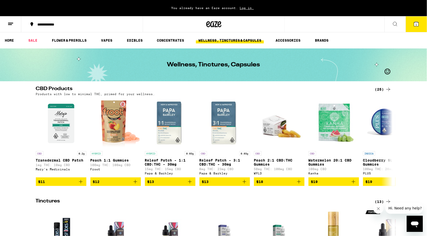
click at [14, 24] on button at bounding box center [10, 24] width 21 height 16
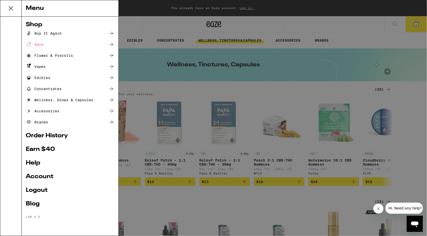
click at [44, 31] on div "Buy It Again" at bounding box center [44, 33] width 36 height 6
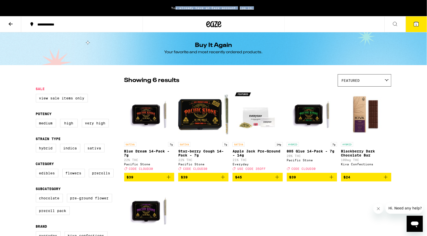
drag, startPoint x: 176, startPoint y: 6, endPoint x: 293, endPoint y: 9, distance: 116.9
click at [293, 9] on div "You already have an Eaze account. Log in." at bounding box center [213, 8] width 427 height 16
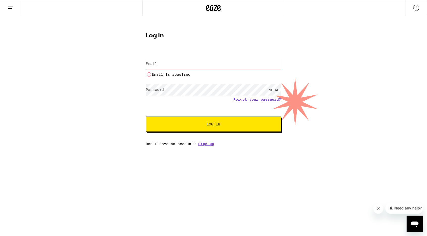
click at [100, 98] on div "Log In Email Email Email is required Password Password SHOW Forgot your passwor…" at bounding box center [213, 81] width 427 height 130
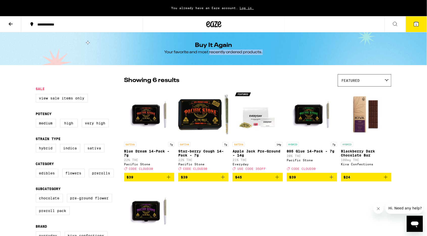
drag, startPoint x: 209, startPoint y: 51, endPoint x: 293, endPoint y: 51, distance: 84.0
click at [293, 51] on div "Buy It Again Your favorite and most recently ordered products." at bounding box center [214, 48] width 194 height 33
